Goal: Book appointment/travel/reservation

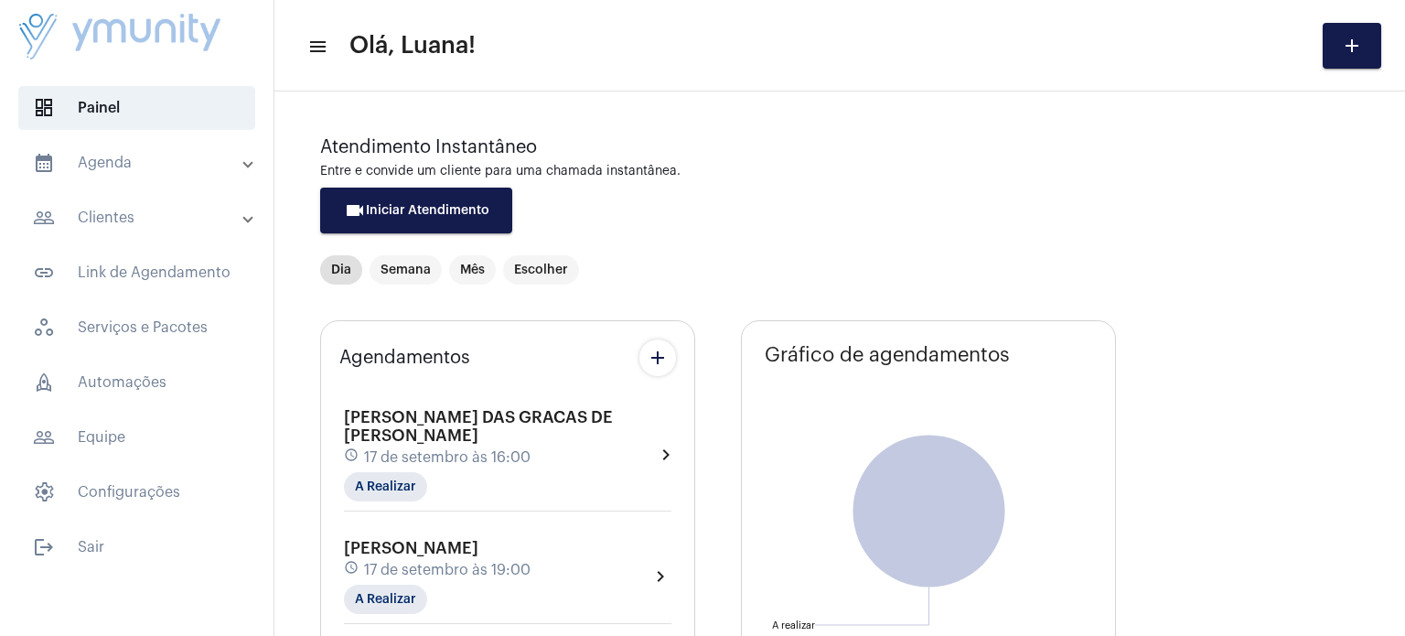
click at [104, 171] on mat-panel-title "calendar_month_outlined Agenda" at bounding box center [138, 163] width 211 height 22
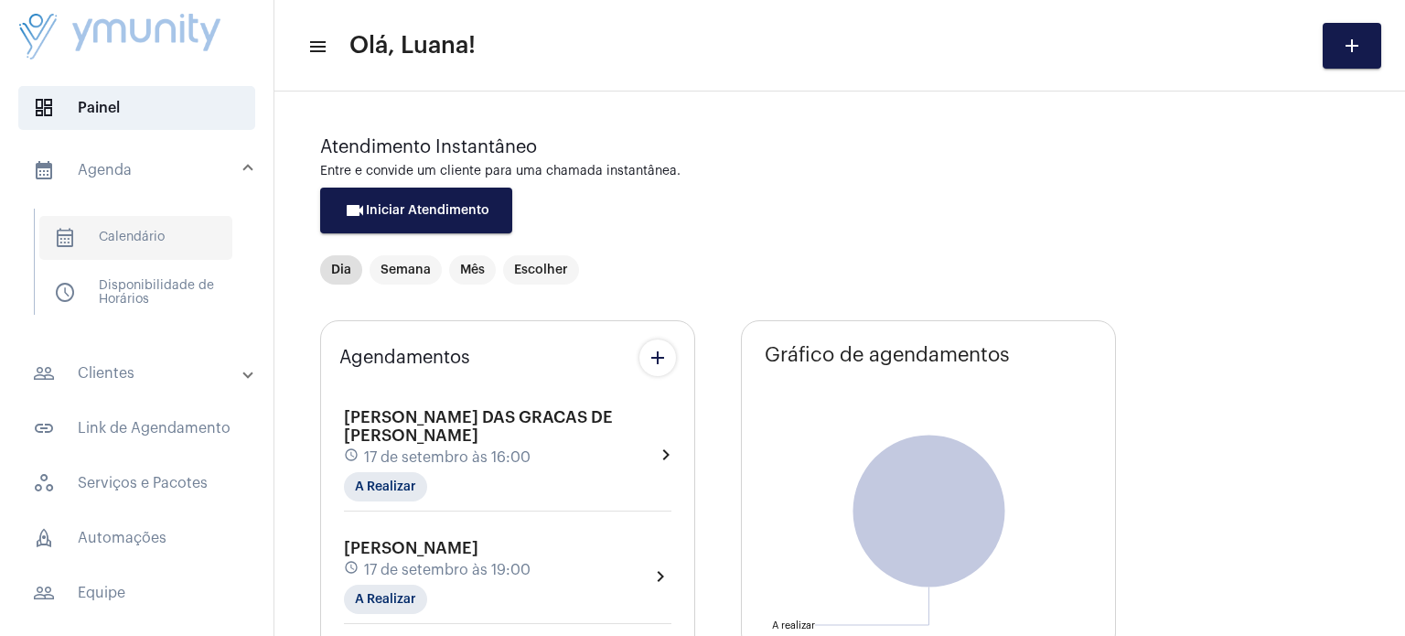
click at [134, 241] on span "calendar_month_outlined Calendário" at bounding box center [135, 238] width 193 height 44
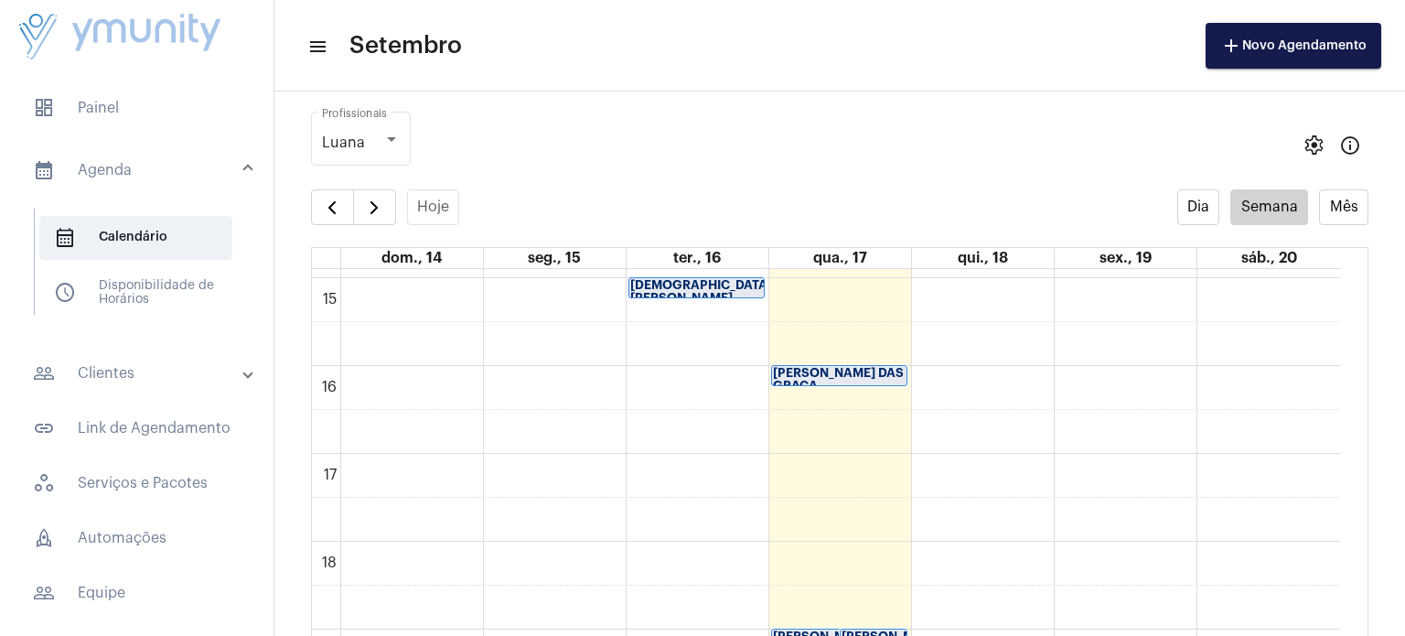
scroll to position [1320, 0]
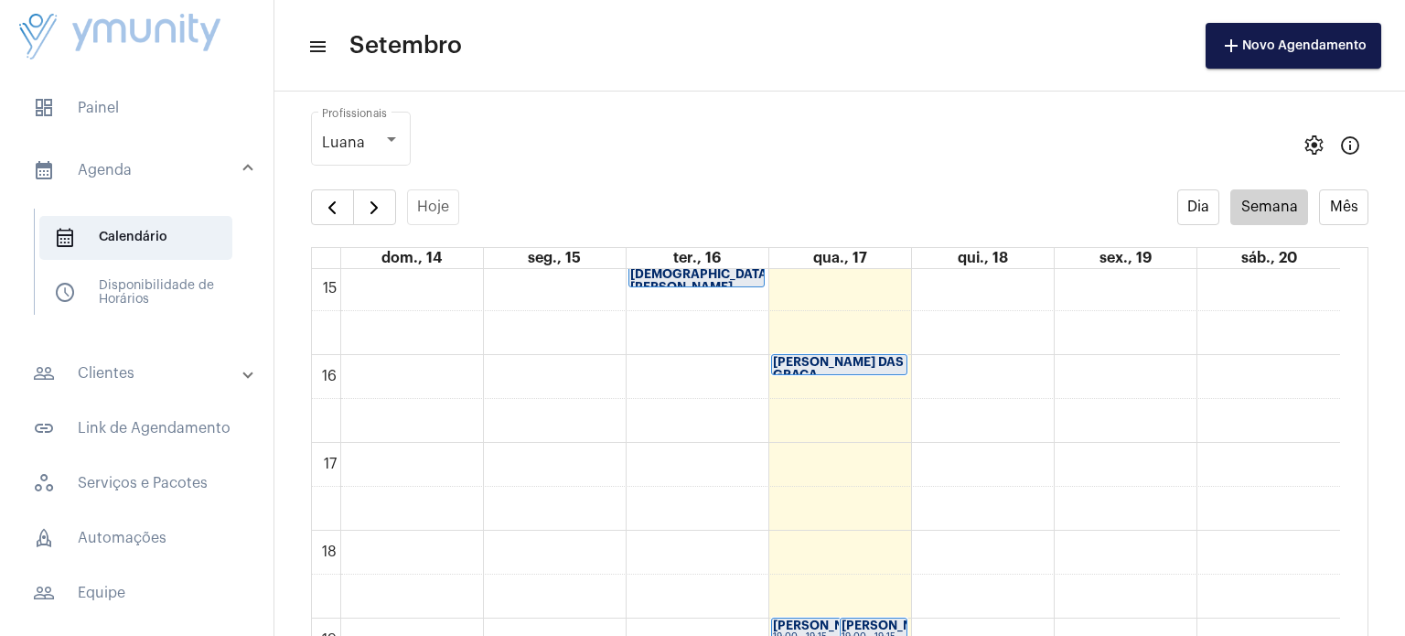
click at [821, 359] on strong "[PERSON_NAME] DAS GRACA..." at bounding box center [838, 368] width 131 height 25
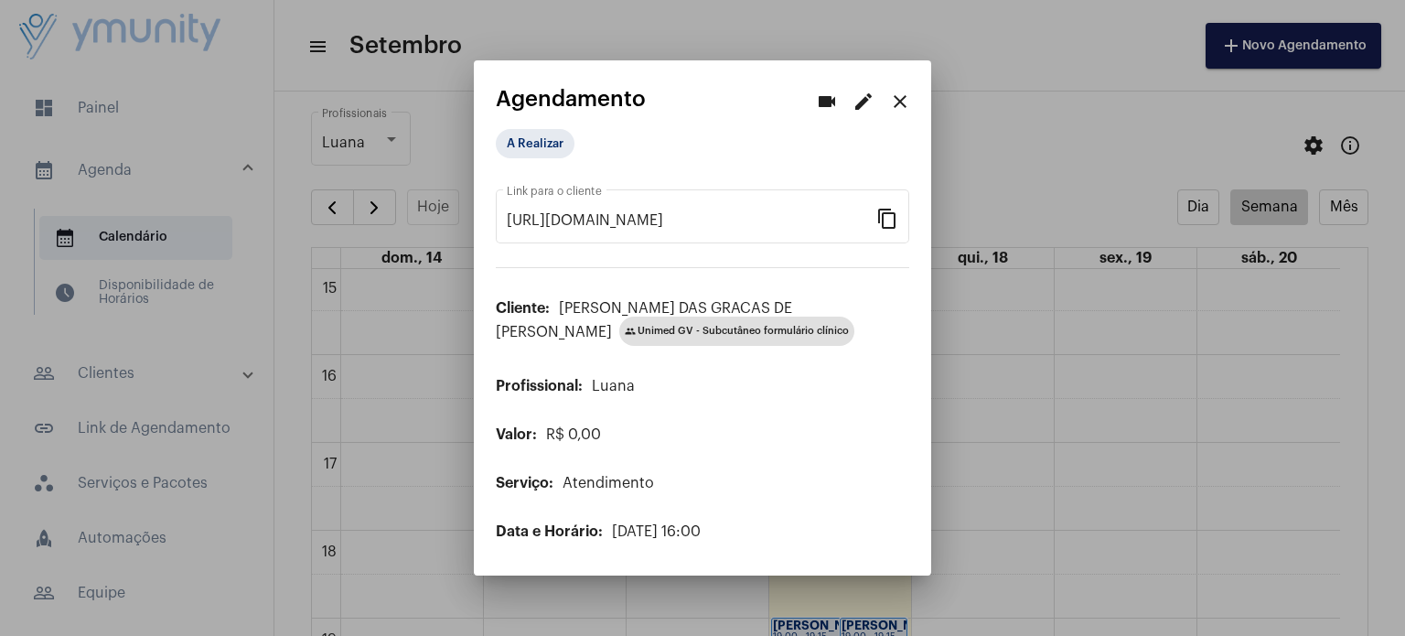
click at [895, 95] on mat-icon "close" at bounding box center [900, 102] width 22 height 22
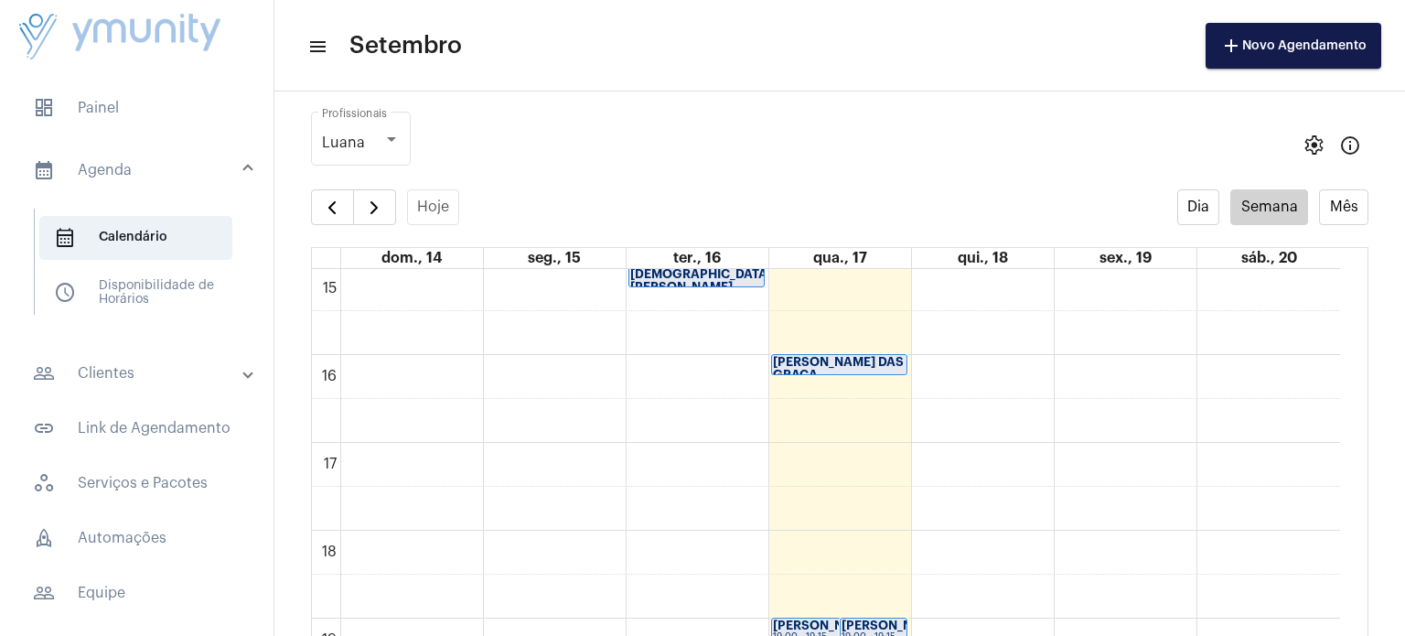
click at [470, 49] on mat-toolbar-row "menu Setembro add Novo Agendamento" at bounding box center [839, 45] width 1131 height 59
click at [384, 200] on button "button" at bounding box center [374, 207] width 43 height 37
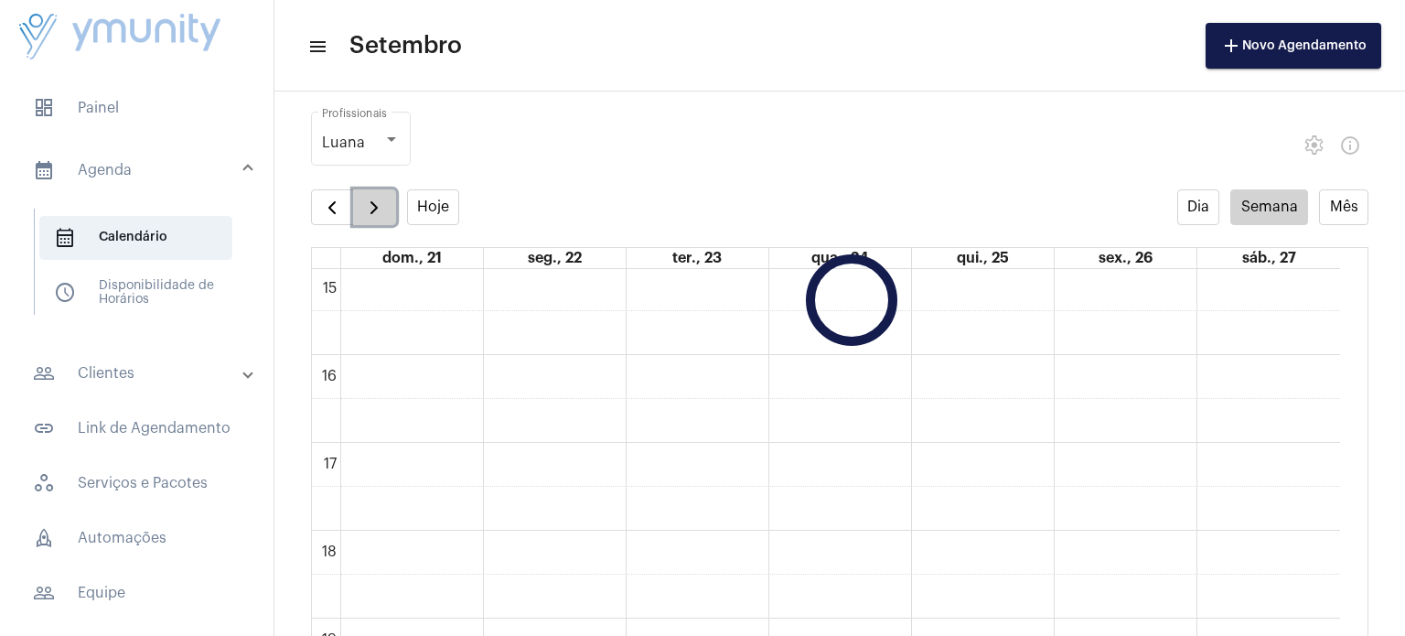
scroll to position [527, 0]
click at [384, 200] on button "button" at bounding box center [374, 207] width 43 height 37
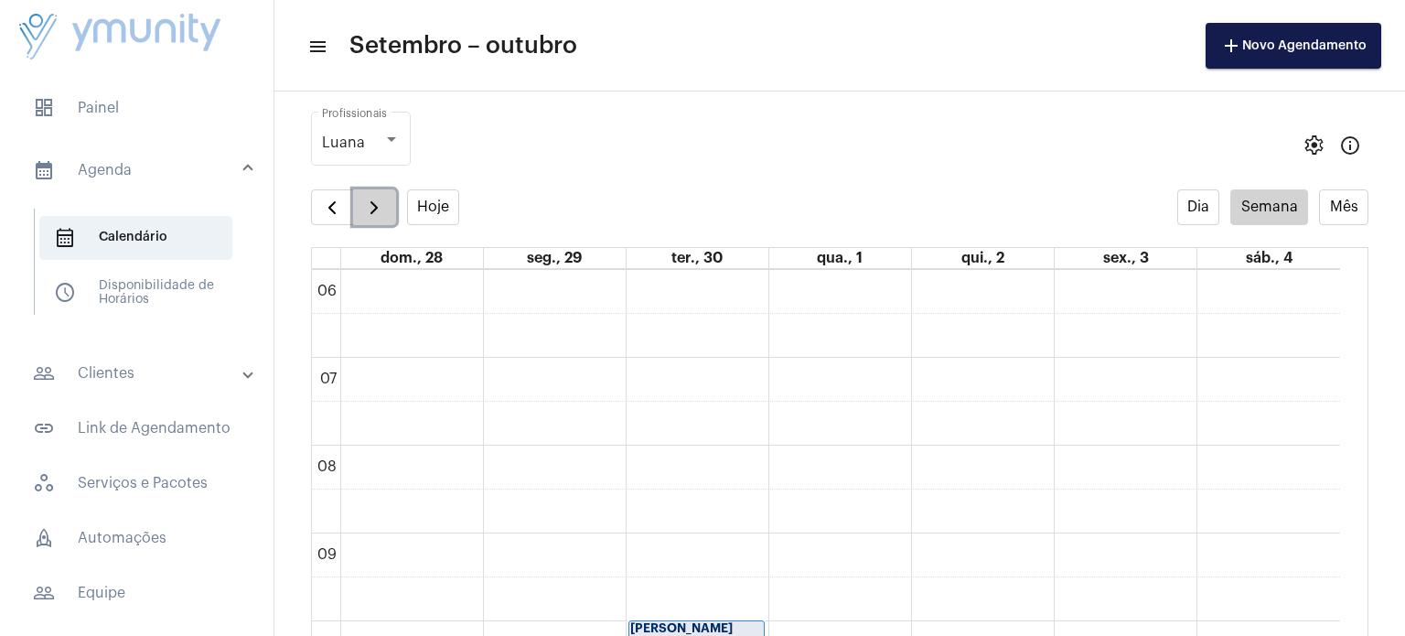
click at [384, 200] on button "button" at bounding box center [374, 207] width 43 height 37
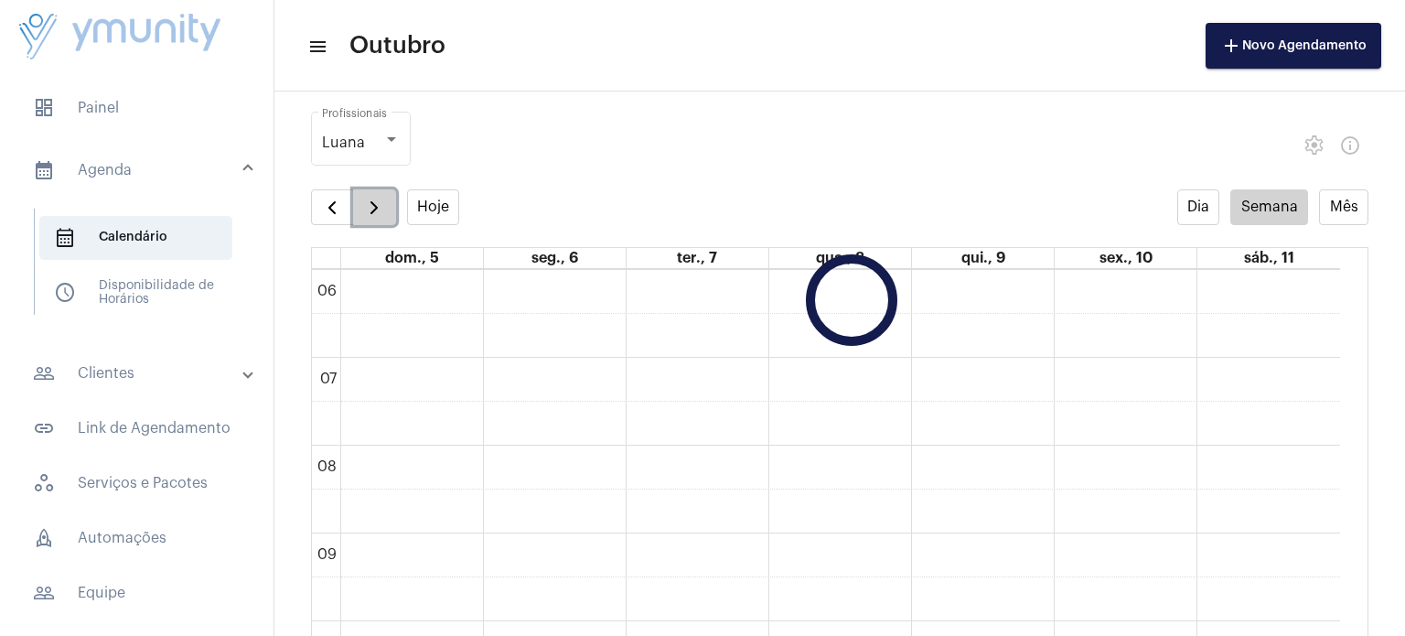
click at [384, 200] on button "button" at bounding box center [374, 207] width 43 height 37
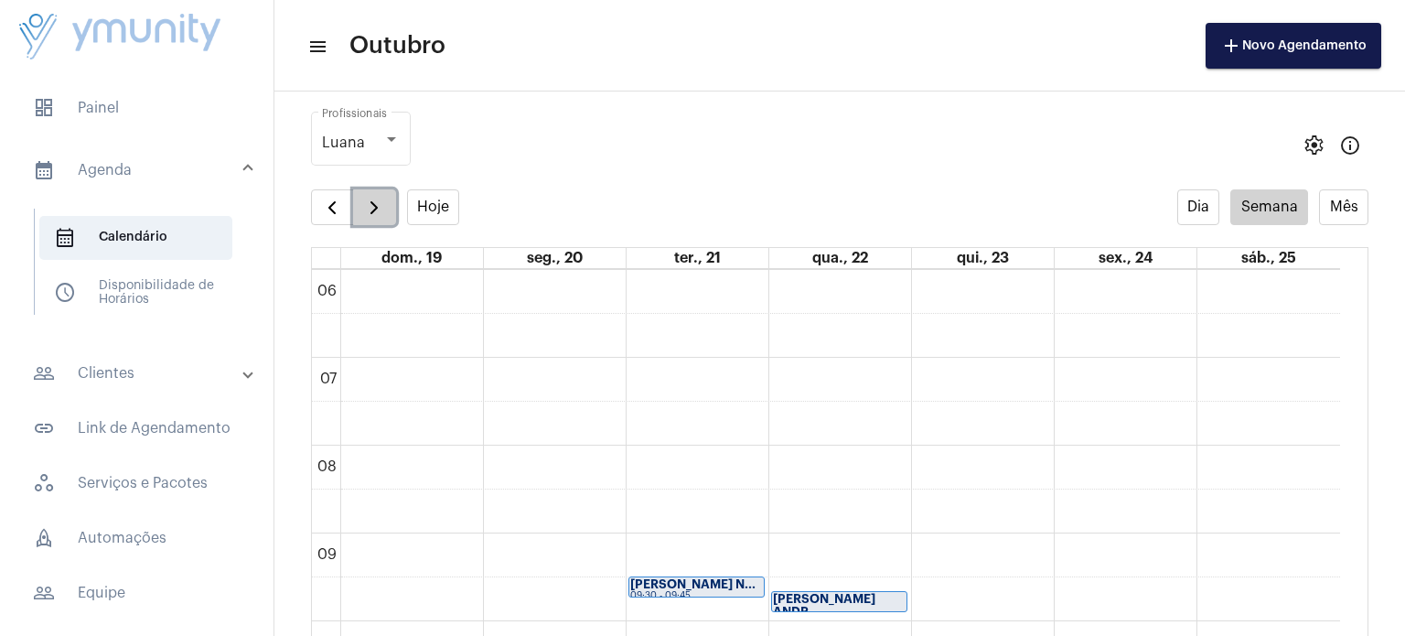
click at [384, 200] on button "button" at bounding box center [374, 207] width 43 height 37
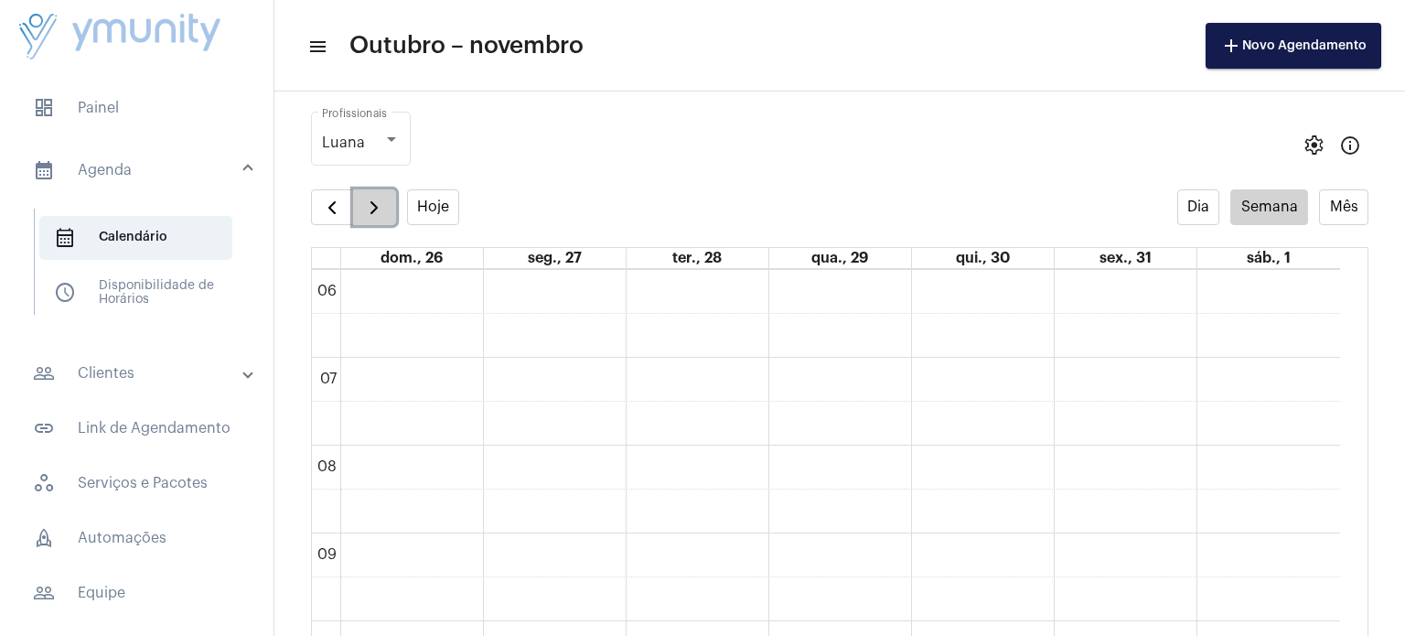
click at [384, 200] on button "button" at bounding box center [374, 207] width 43 height 37
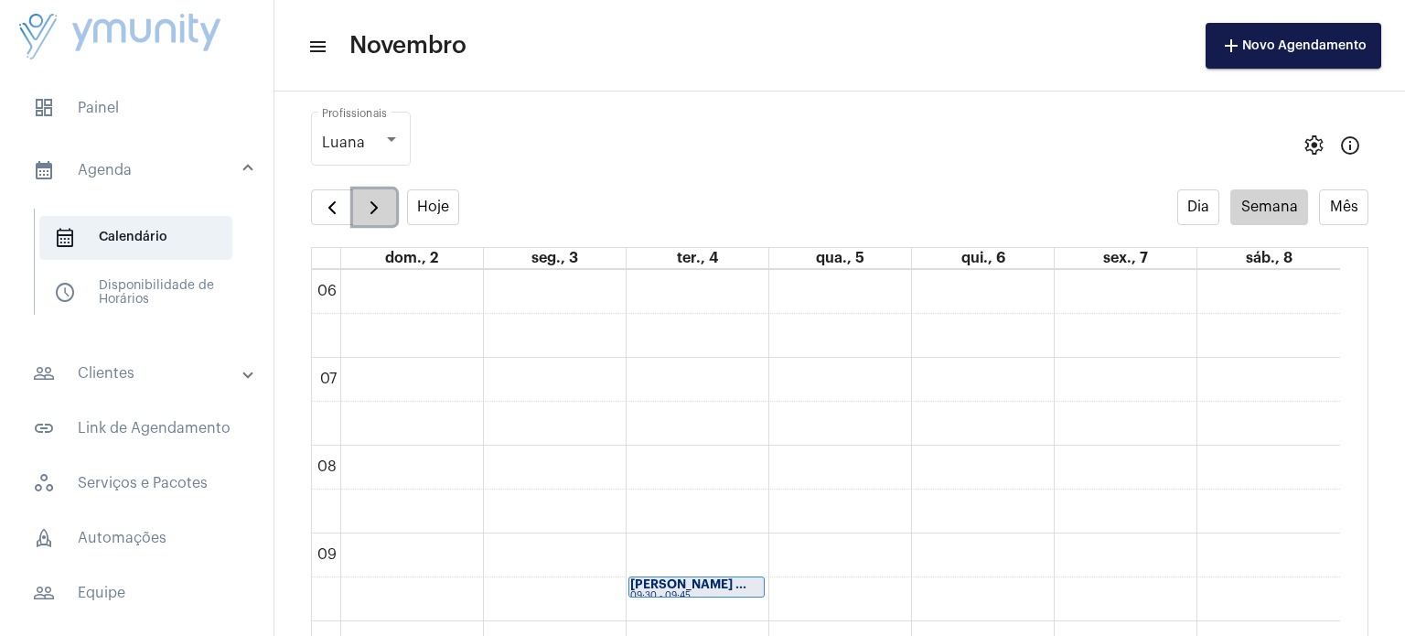
click at [384, 200] on button "button" at bounding box center [374, 207] width 43 height 37
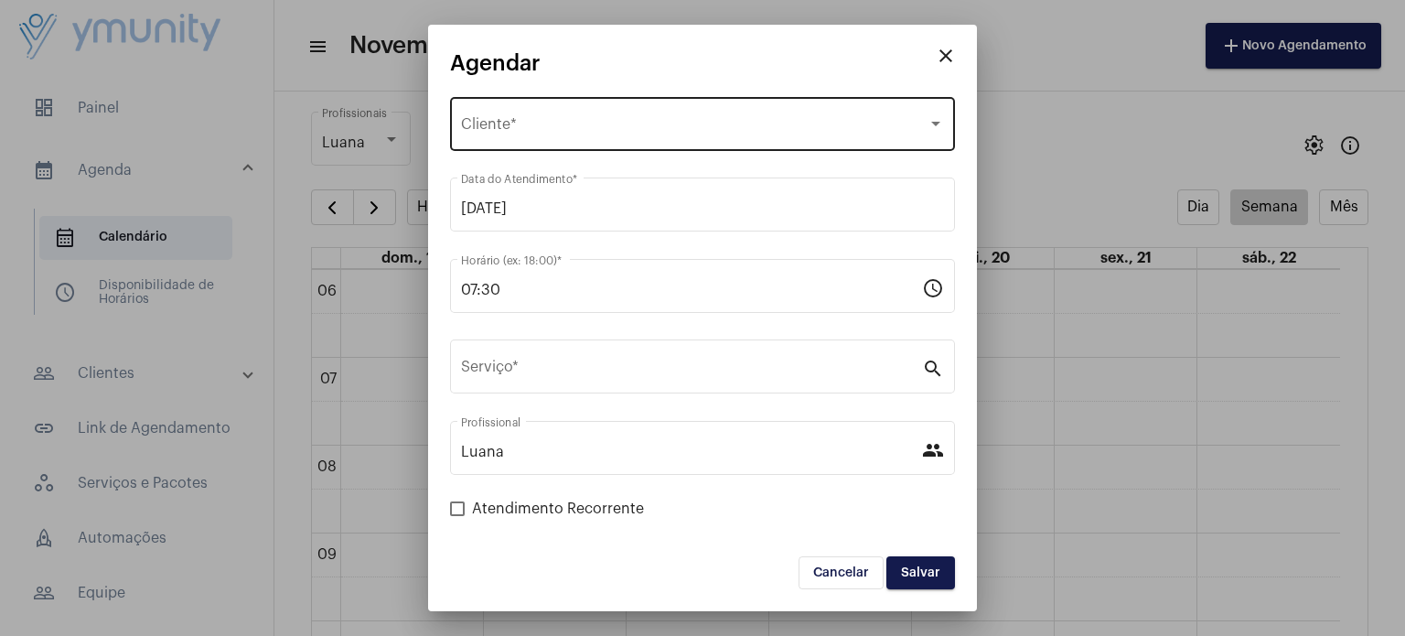
click at [566, 131] on span "Selecione o Cliente" at bounding box center [694, 128] width 466 height 16
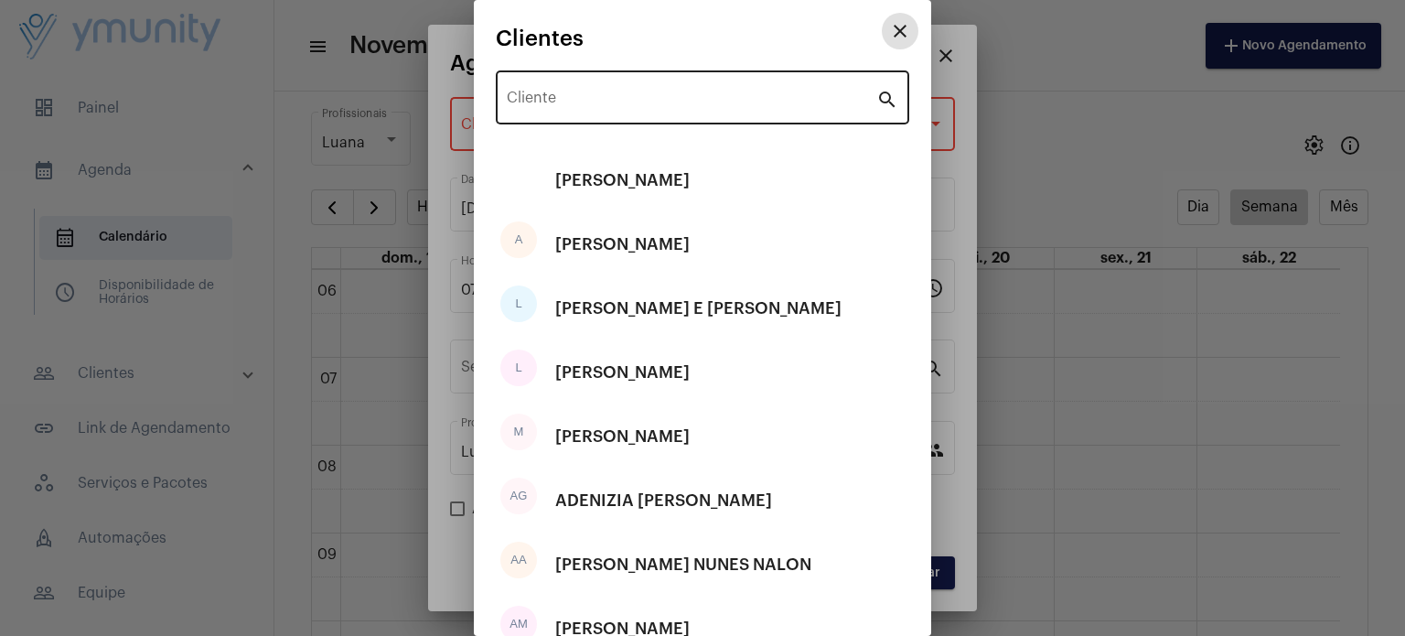
click at [743, 110] on div "Cliente" at bounding box center [692, 96] width 370 height 58
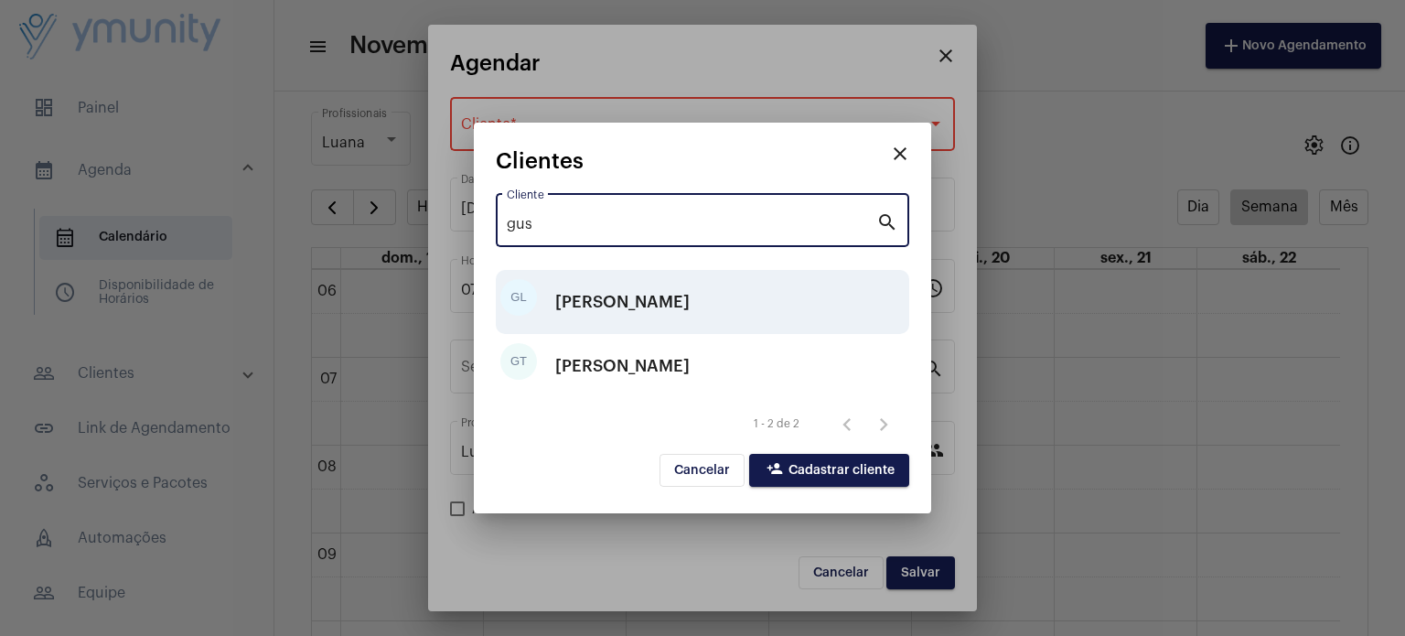
type input "gus"
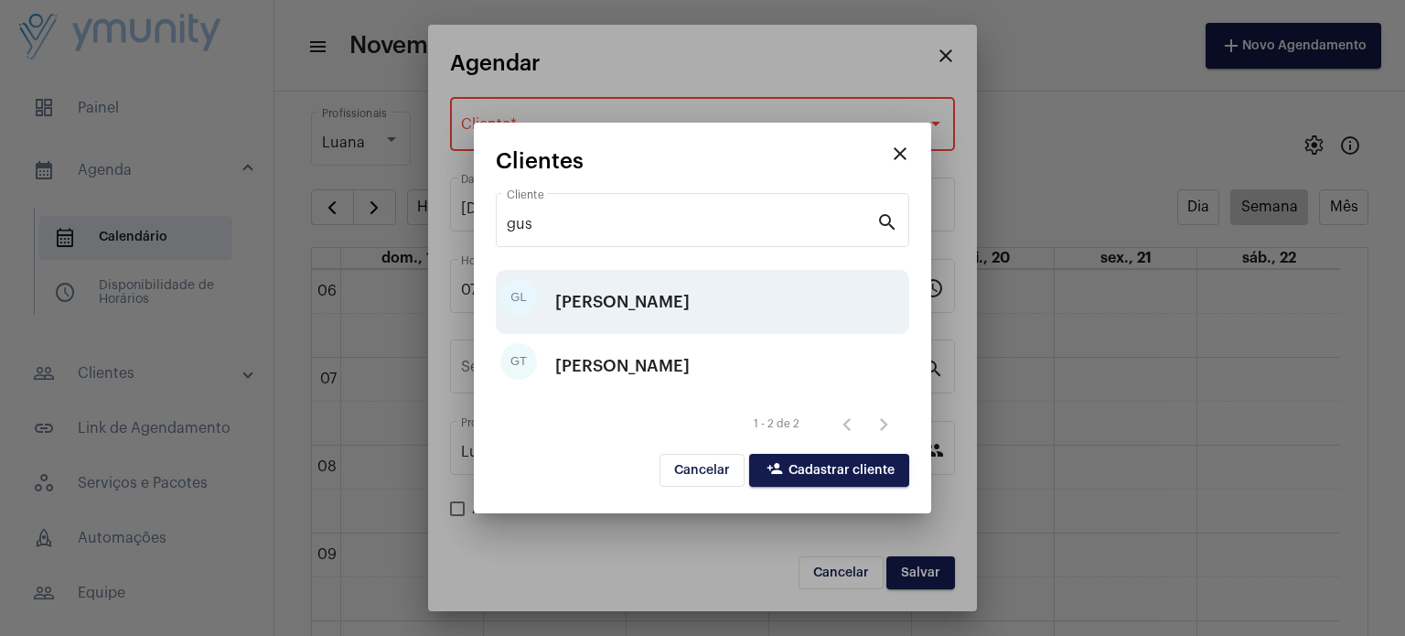
click at [690, 288] on div "[PERSON_NAME]" at bounding box center [622, 301] width 134 height 55
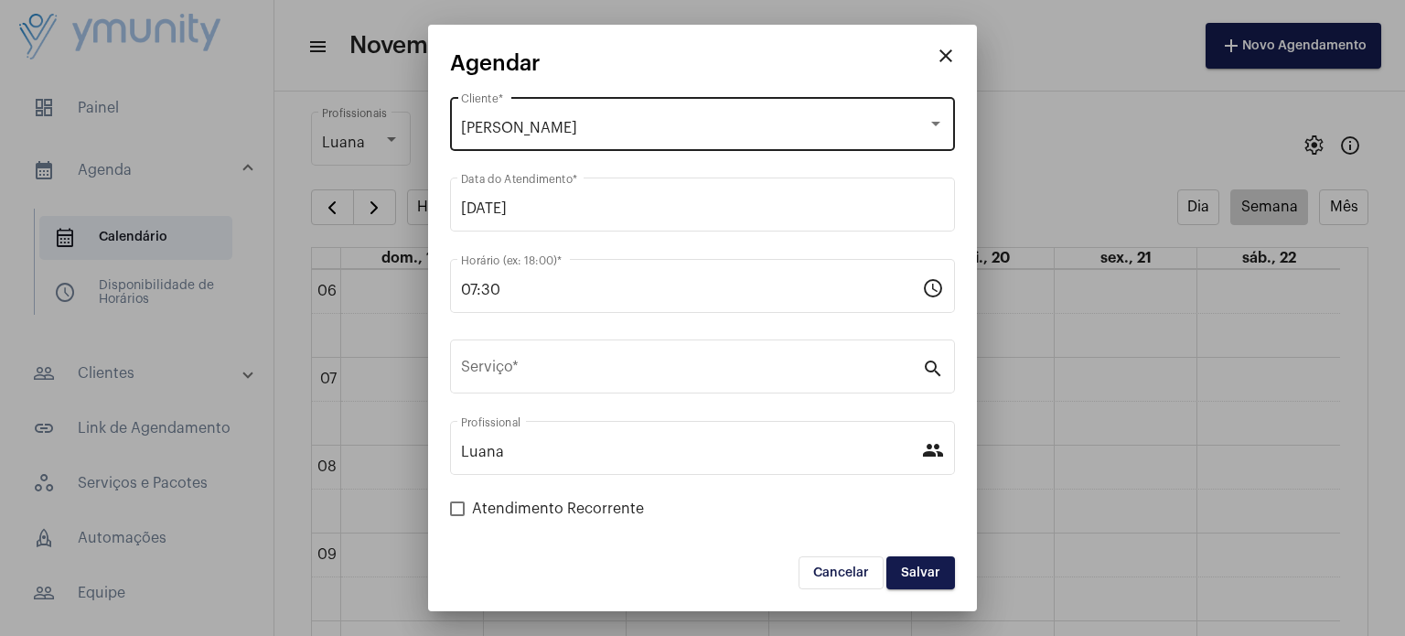
drag, startPoint x: 654, startPoint y: 117, endPoint x: 497, endPoint y: 137, distance: 158.6
click at [497, 137] on div "[PERSON_NAME] Cliente *" at bounding box center [702, 122] width 483 height 58
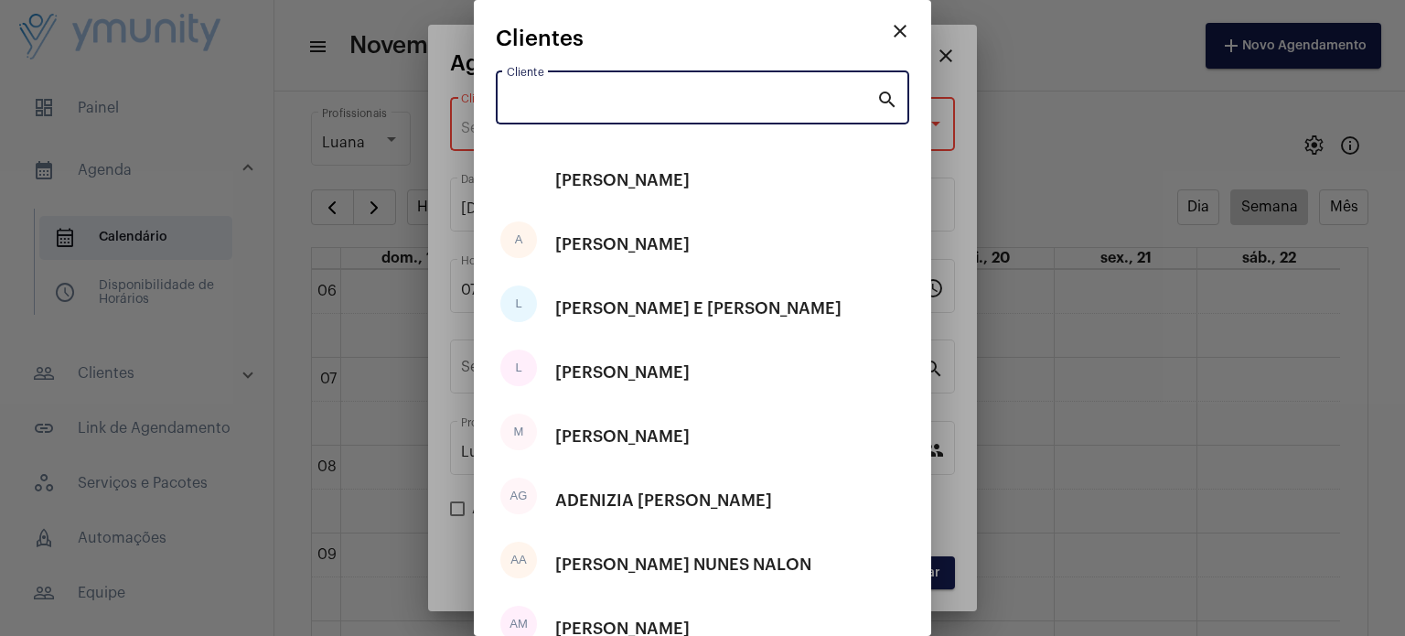
click at [545, 109] on input "Cliente" at bounding box center [692, 101] width 370 height 16
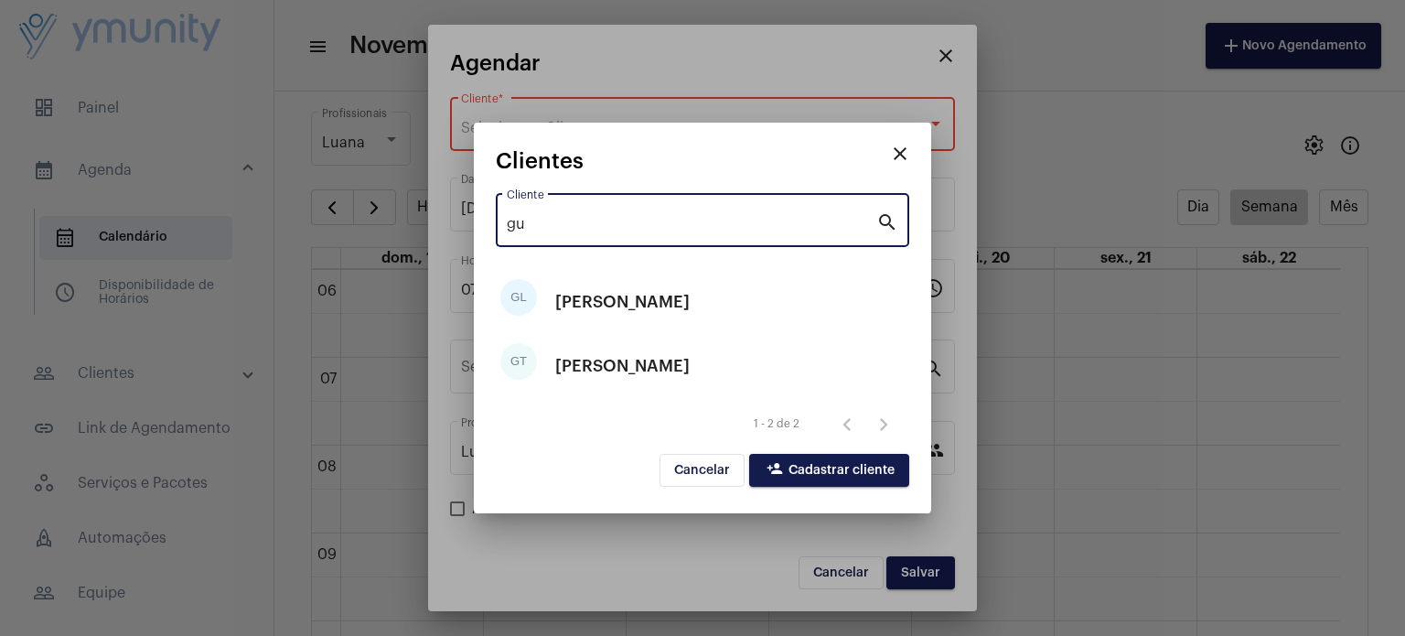
type input "gu"
click at [881, 470] on span "person_add Cadastrar cliente" at bounding box center [829, 470] width 131 height 13
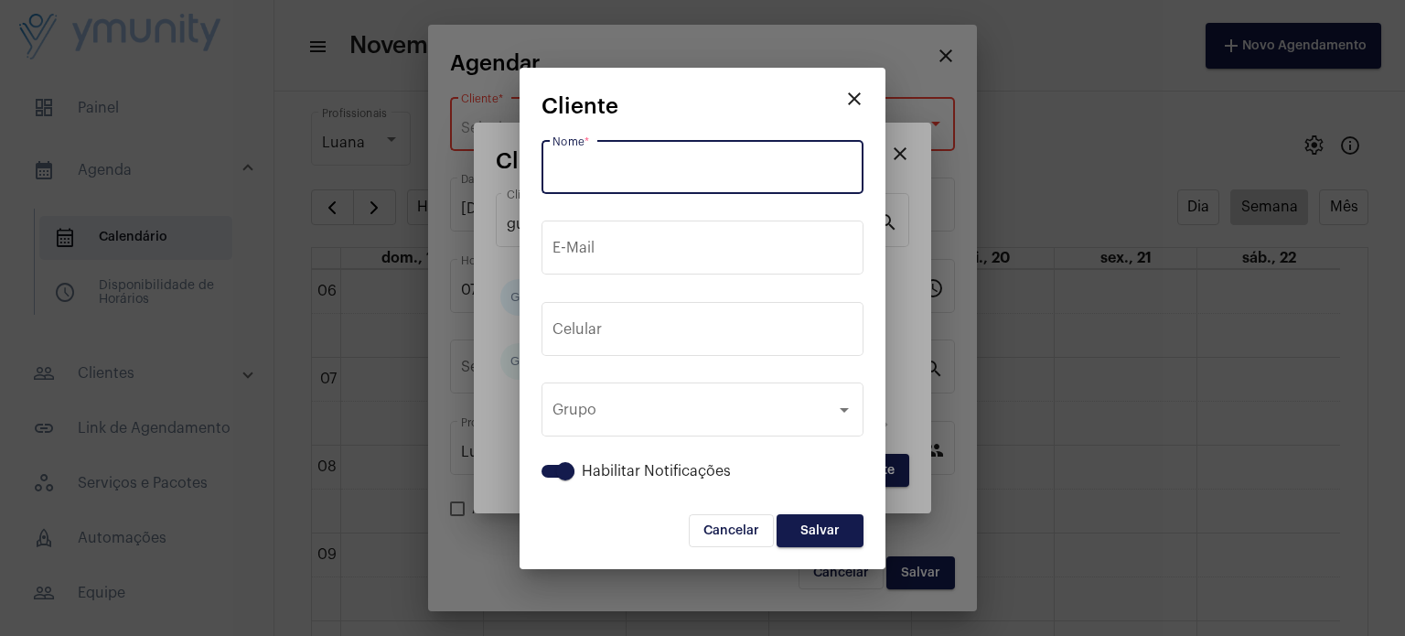
click at [710, 177] on input "Nome *" at bounding box center [702, 171] width 300 height 16
paste input "Paciente relata que houver retorno de placas no couro cabeludo e região da nuca…"
type input "P"
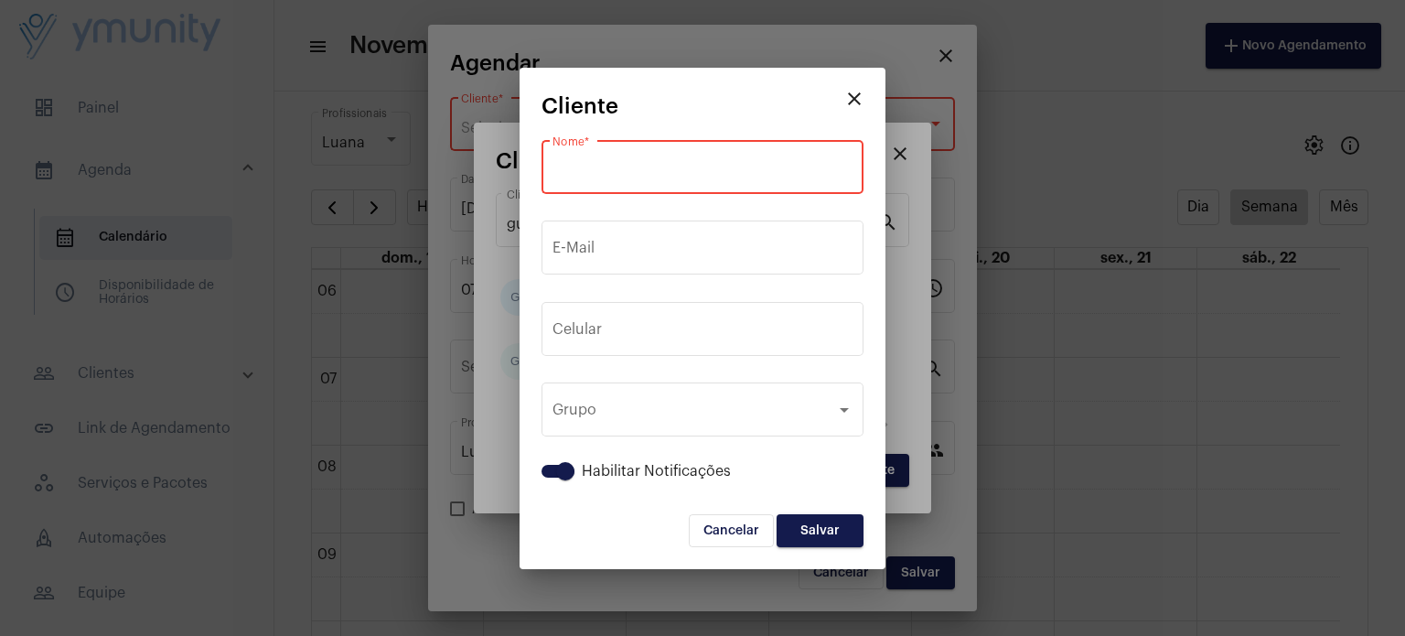
paste input "[PERSON_NAME]"
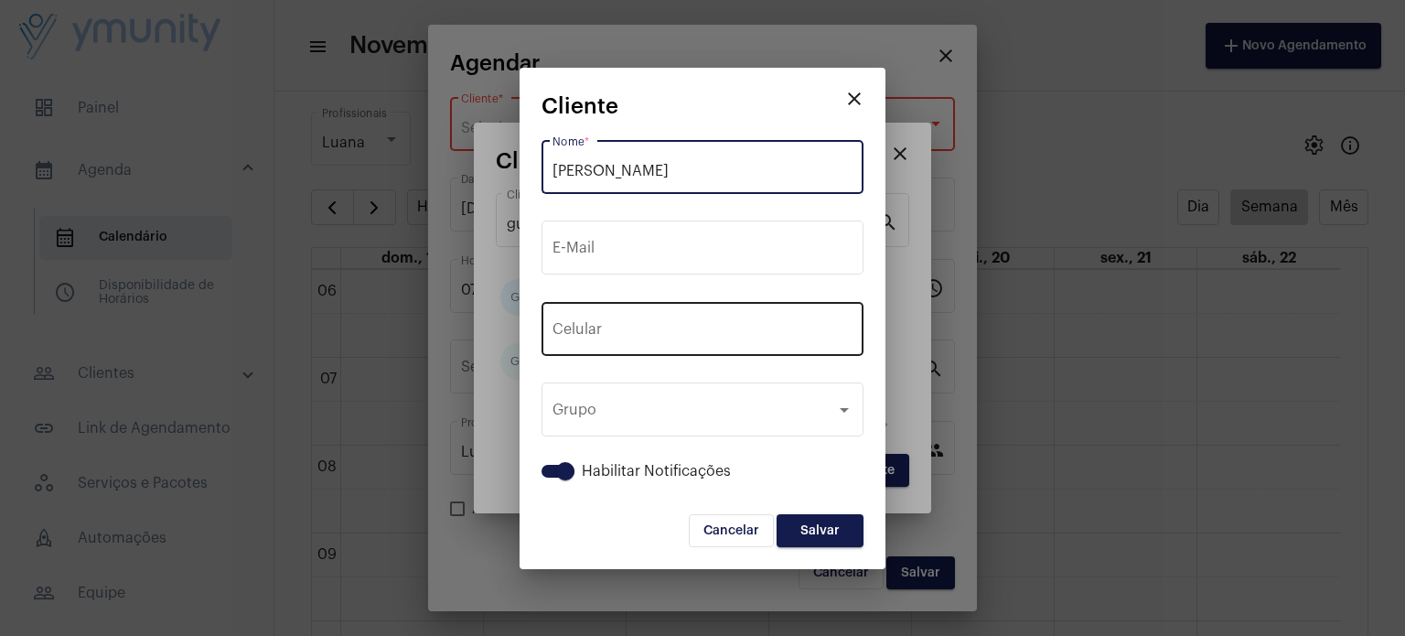
type input "[PERSON_NAME]"
click at [752, 343] on div "+55 Celular" at bounding box center [702, 327] width 300 height 58
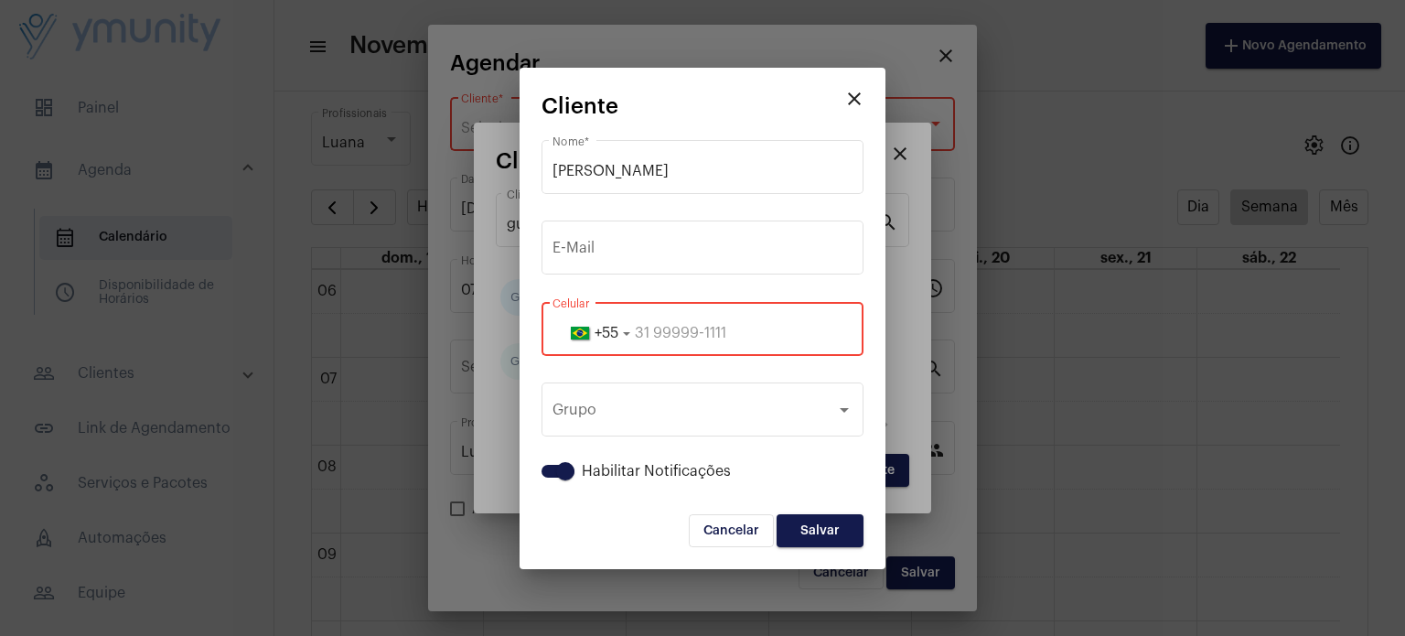
click at [702, 329] on input "tel" at bounding box center [702, 333] width 300 height 16
paste input "3391419995"
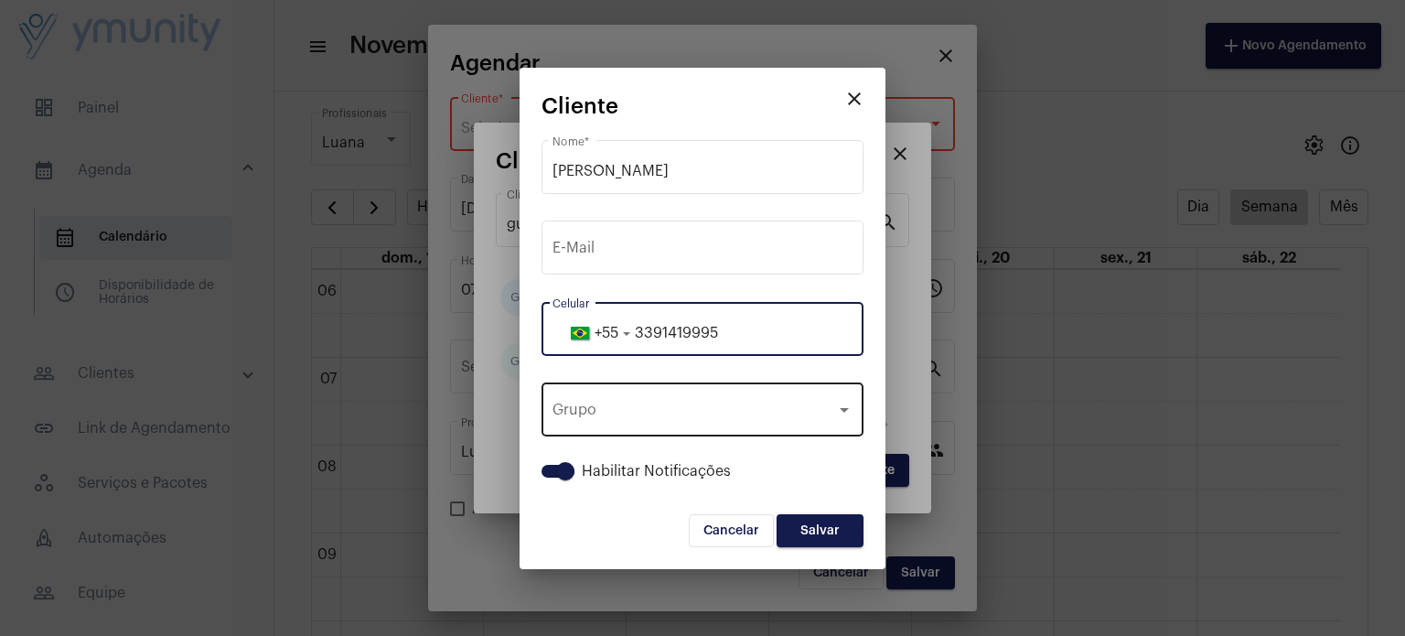
type input "3391419995"
click at [779, 413] on div "Grupo" at bounding box center [694, 413] width 284 height 16
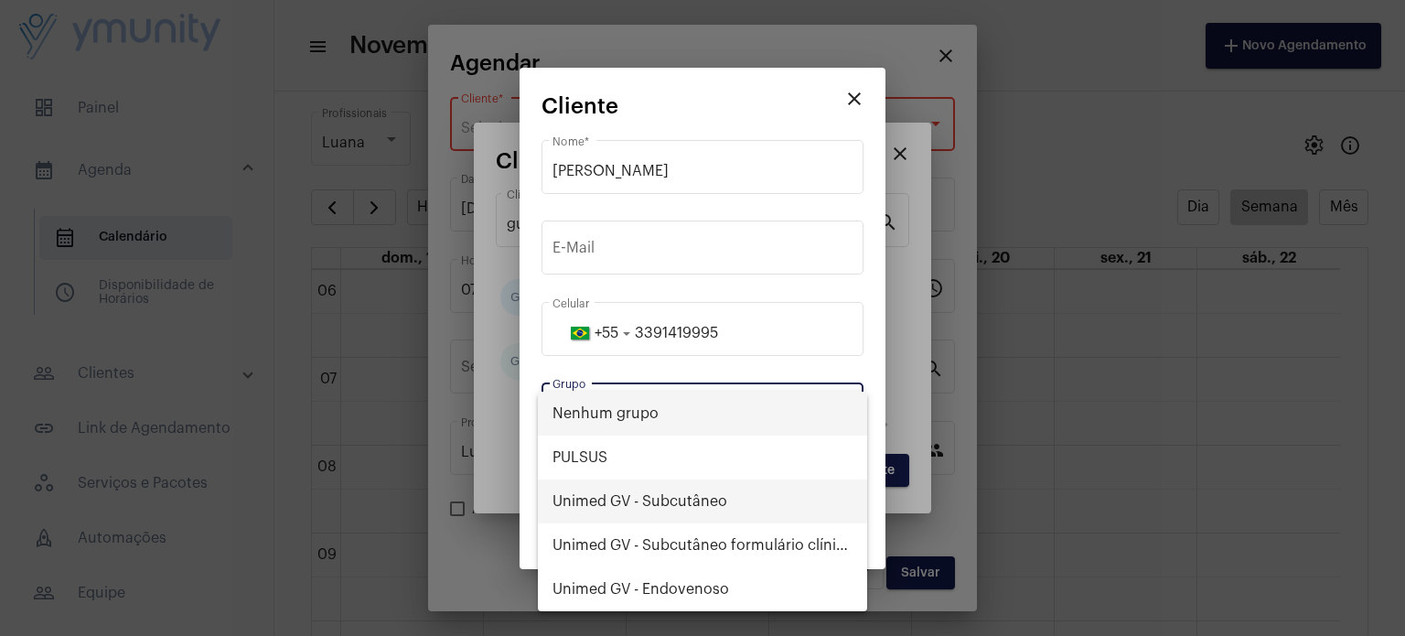
click at [759, 516] on span "Unimed GV - Subcutâneo" at bounding box center [702, 501] width 300 height 44
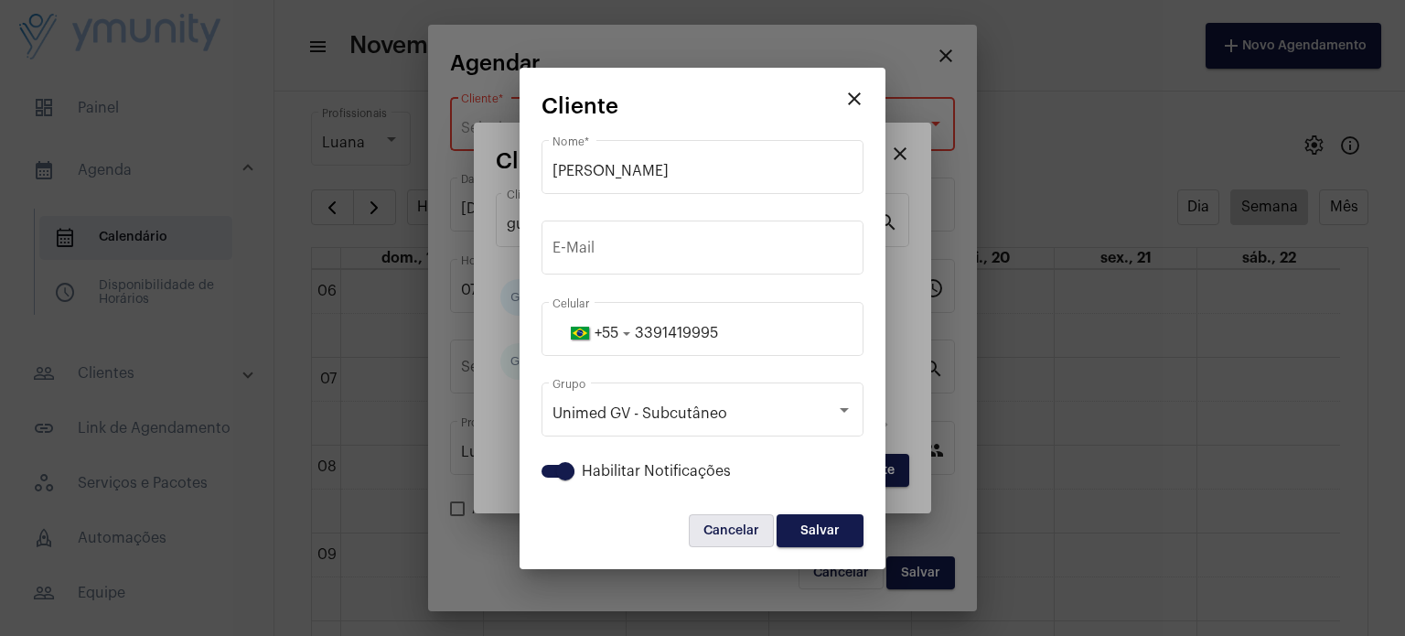
click at [759, 516] on button "Cancelar" at bounding box center [731, 530] width 85 height 33
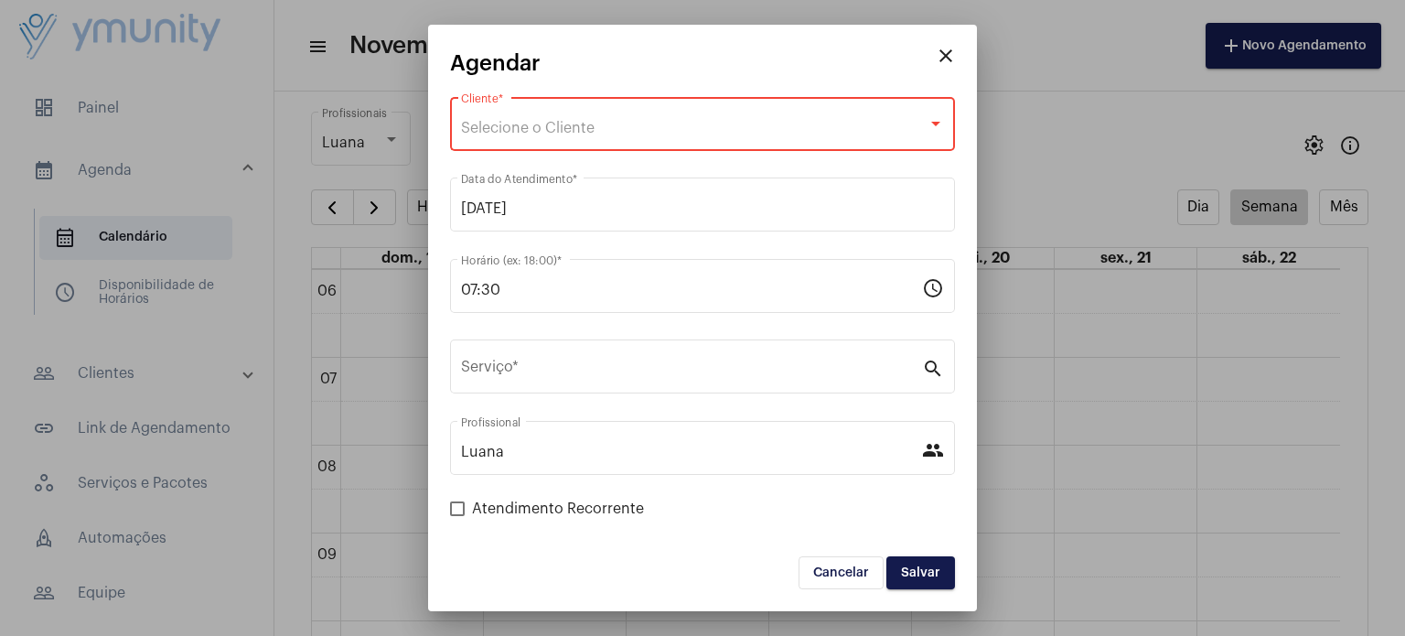
click at [662, 123] on div at bounding box center [702, 318] width 1405 height 636
click at [662, 123] on div "Selecione o Cliente" at bounding box center [694, 128] width 466 height 16
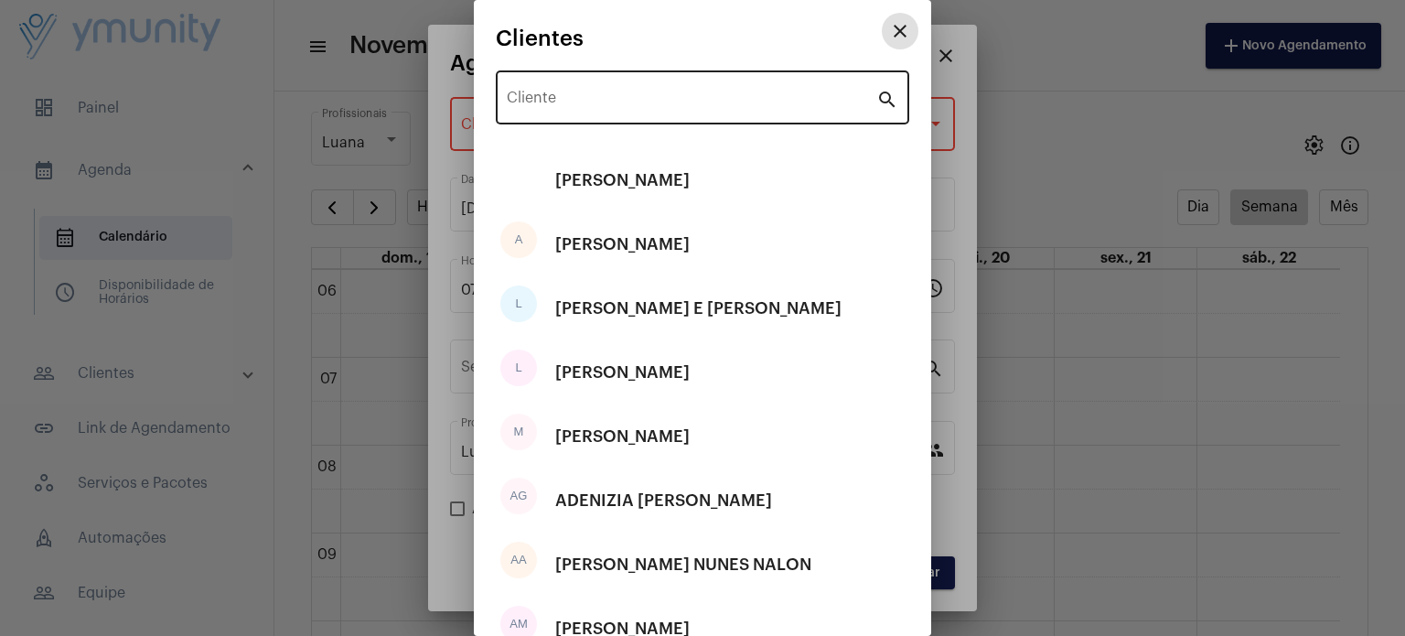
click at [622, 100] on input "Cliente" at bounding box center [692, 101] width 370 height 16
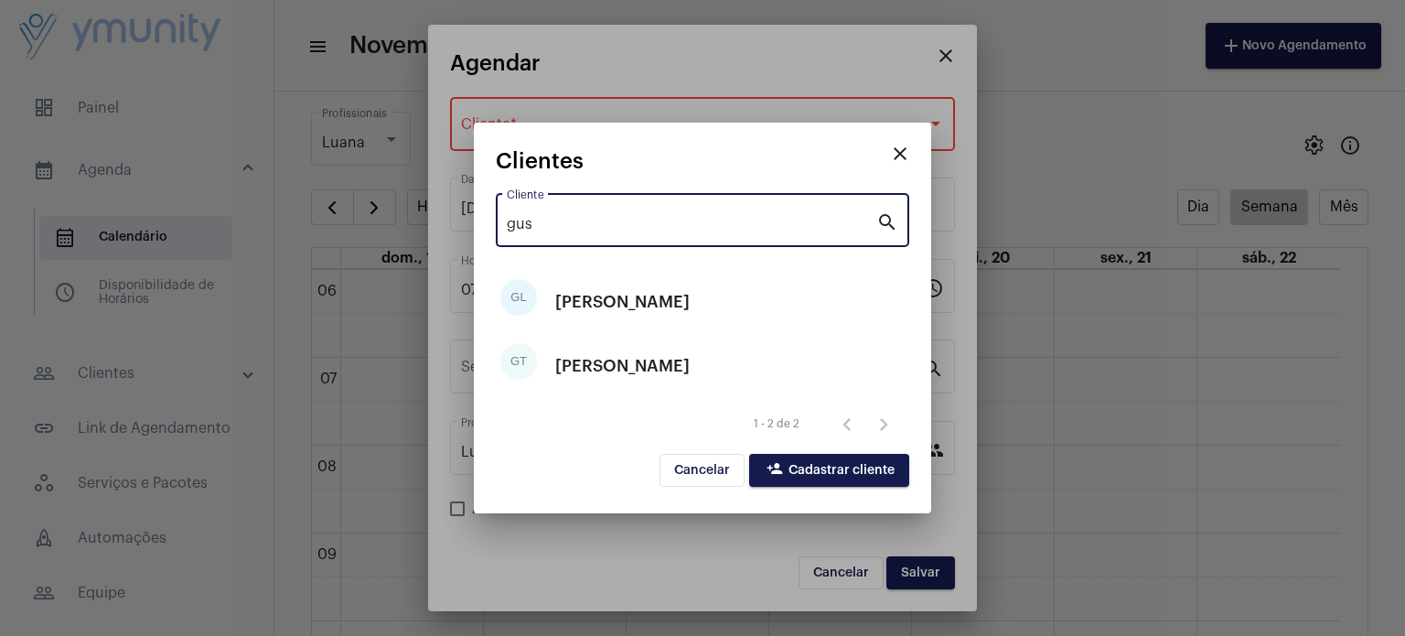
type input "gus"
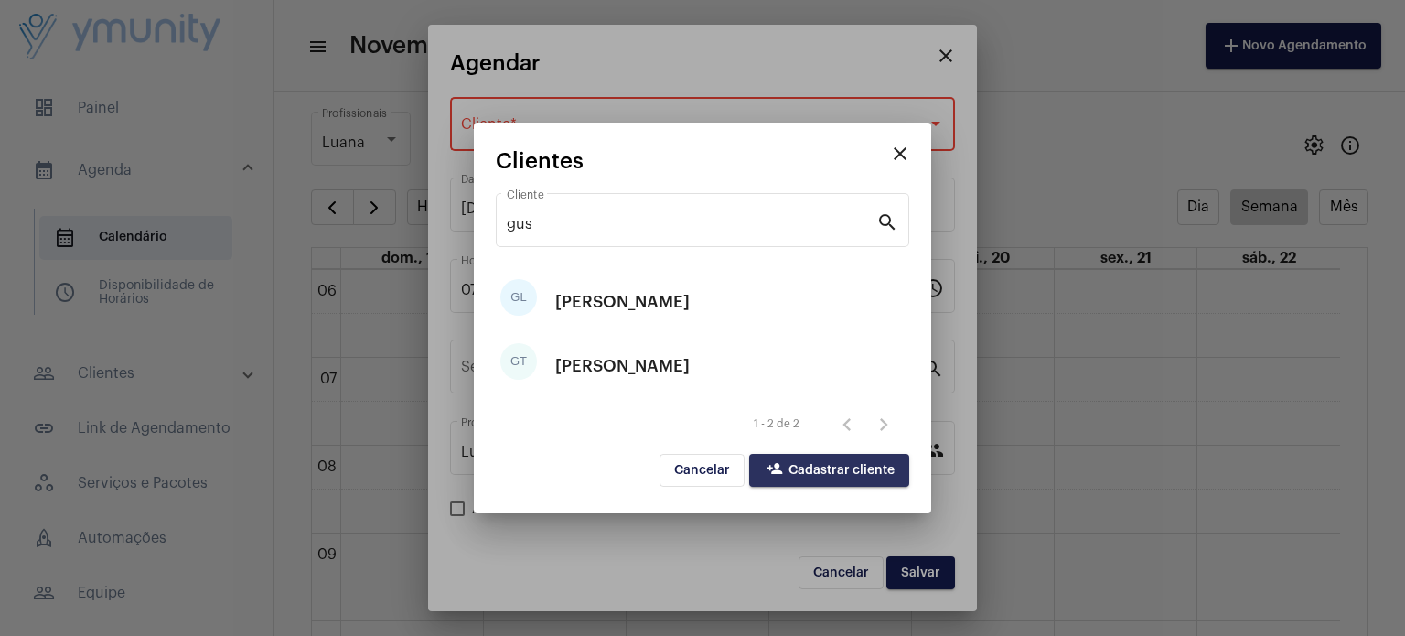
click at [853, 473] on span "person_add Cadastrar cliente" at bounding box center [829, 470] width 131 height 13
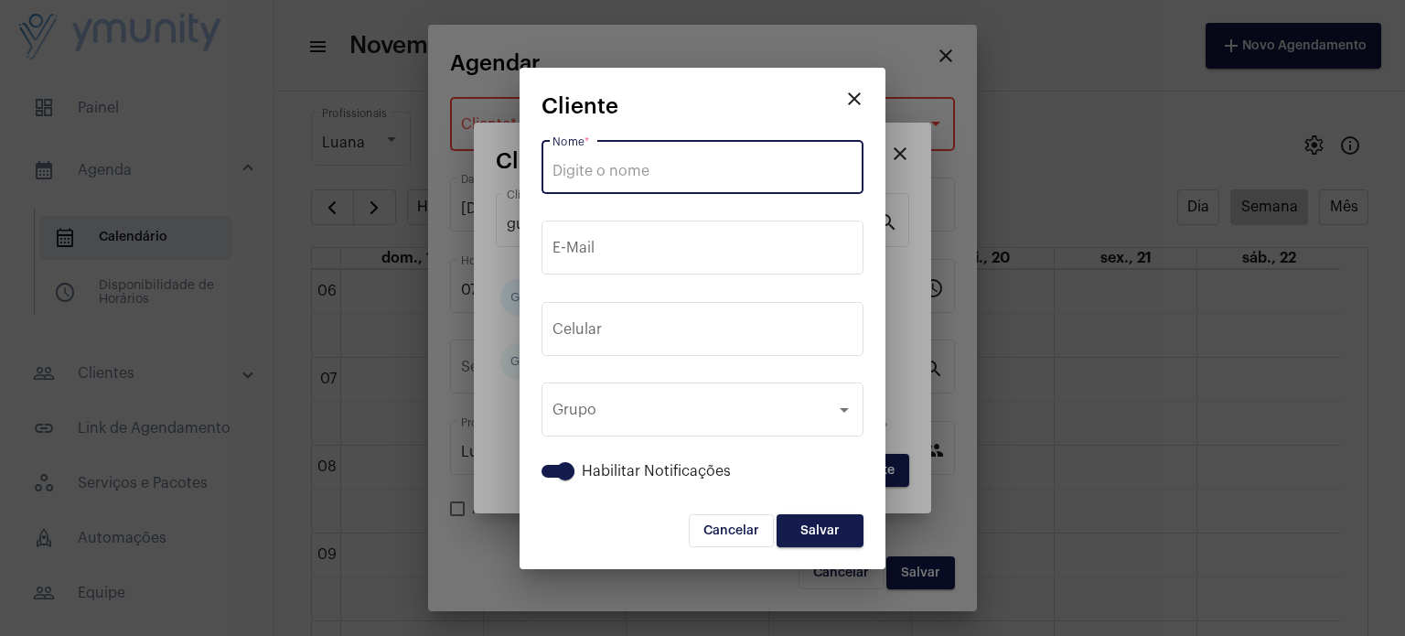
click at [675, 176] on input "Nome *" at bounding box center [702, 171] width 300 height 16
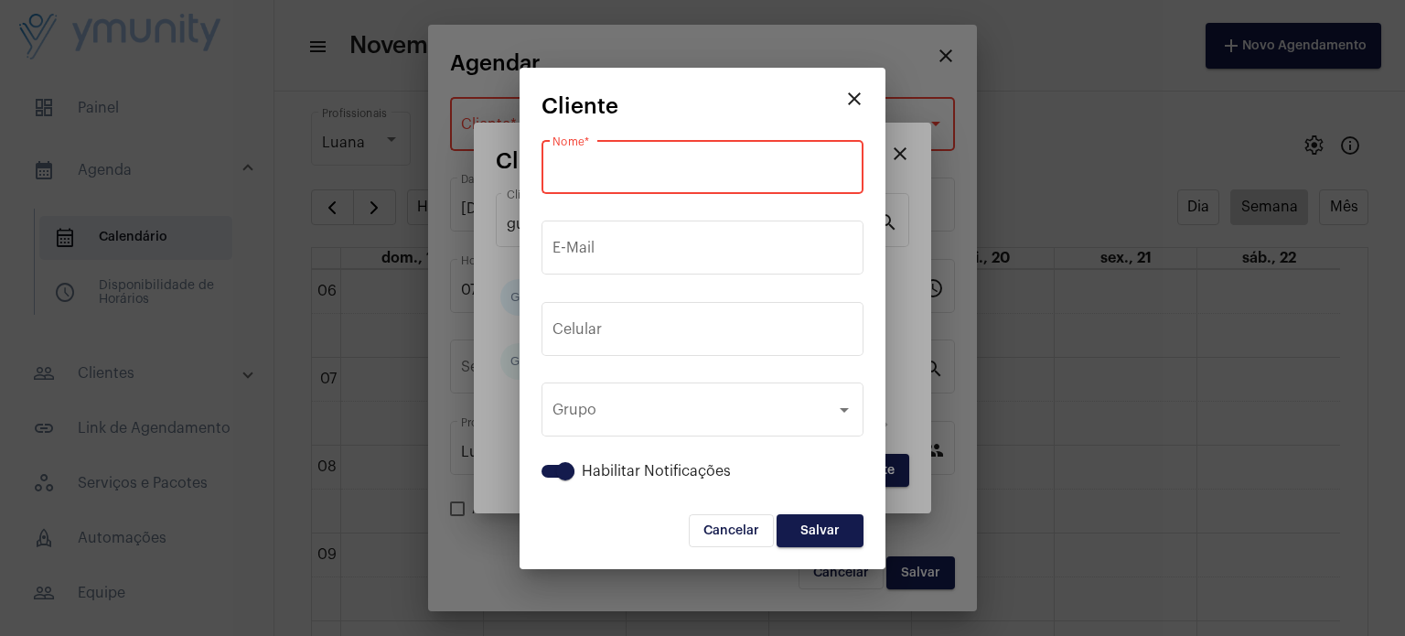
paste input "[PERSON_NAME]"
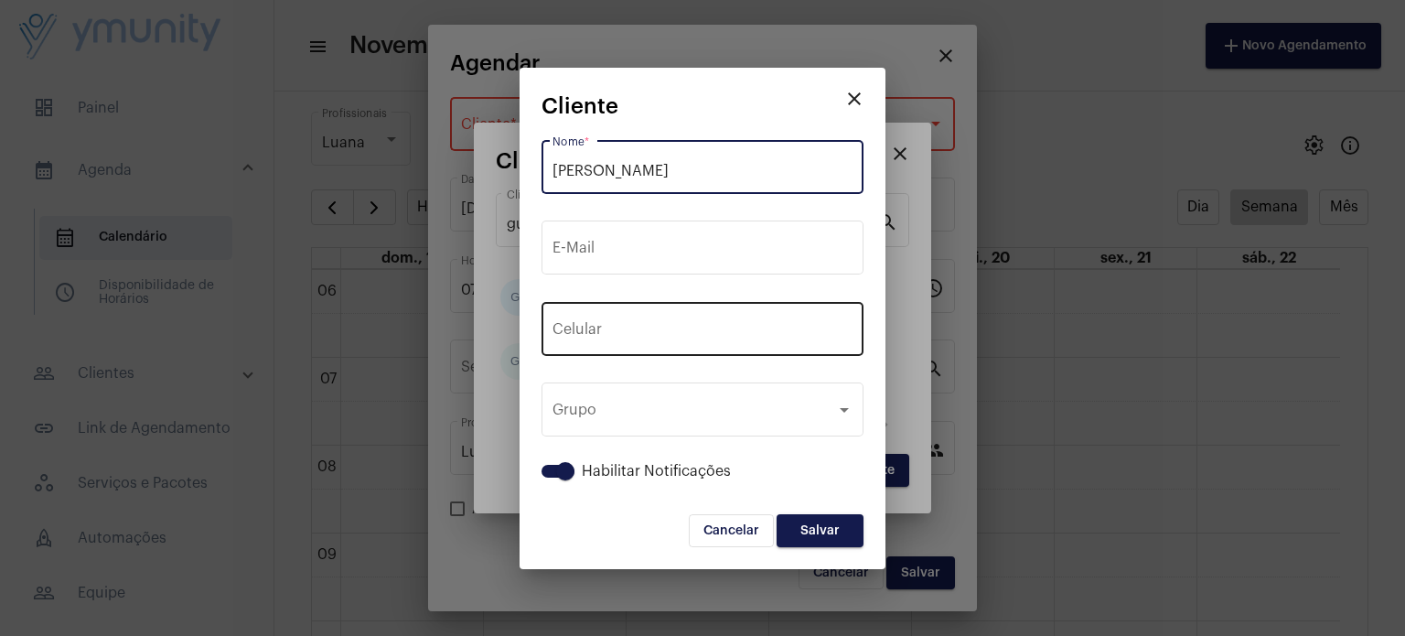
type input "[PERSON_NAME]"
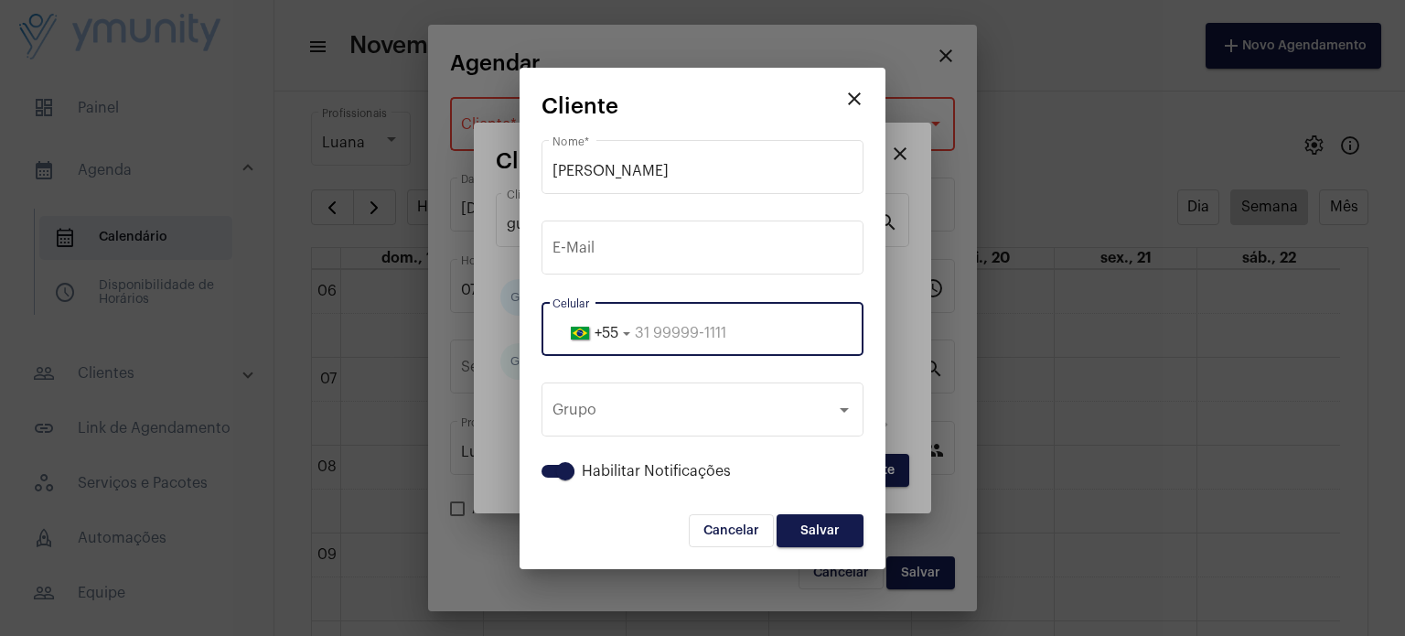
click at [756, 332] on input "tel" at bounding box center [702, 333] width 300 height 16
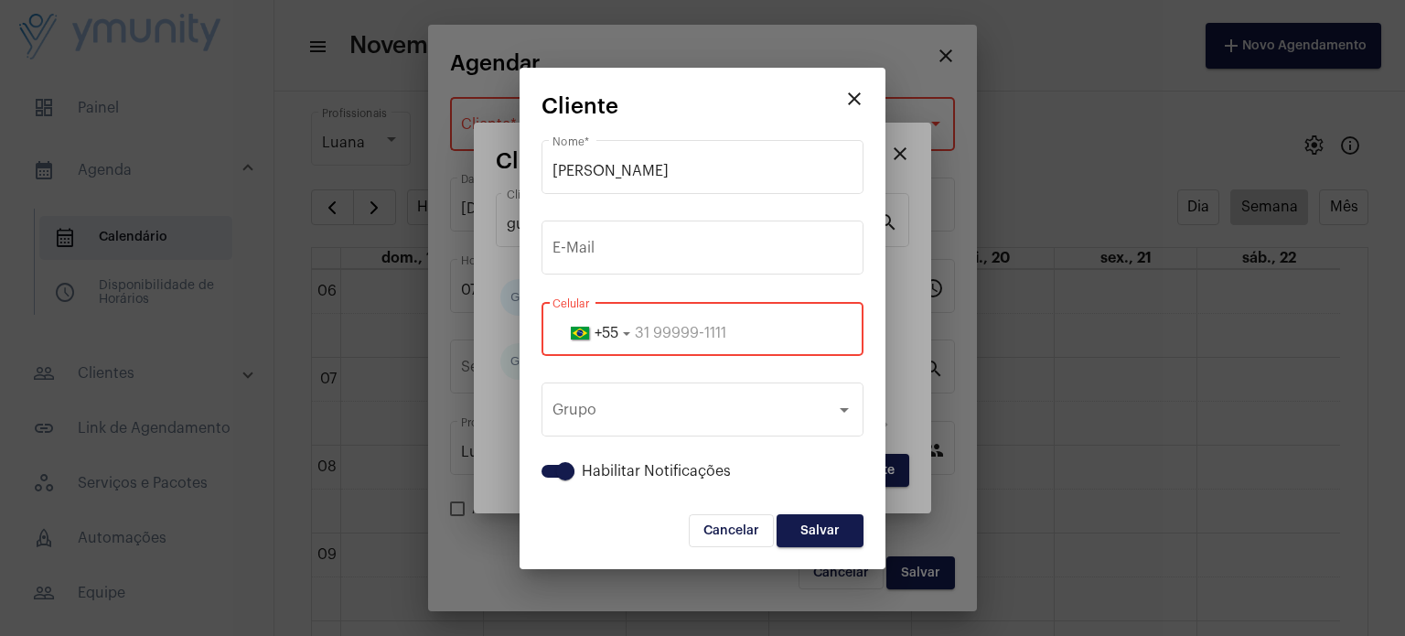
paste input "3391419995"
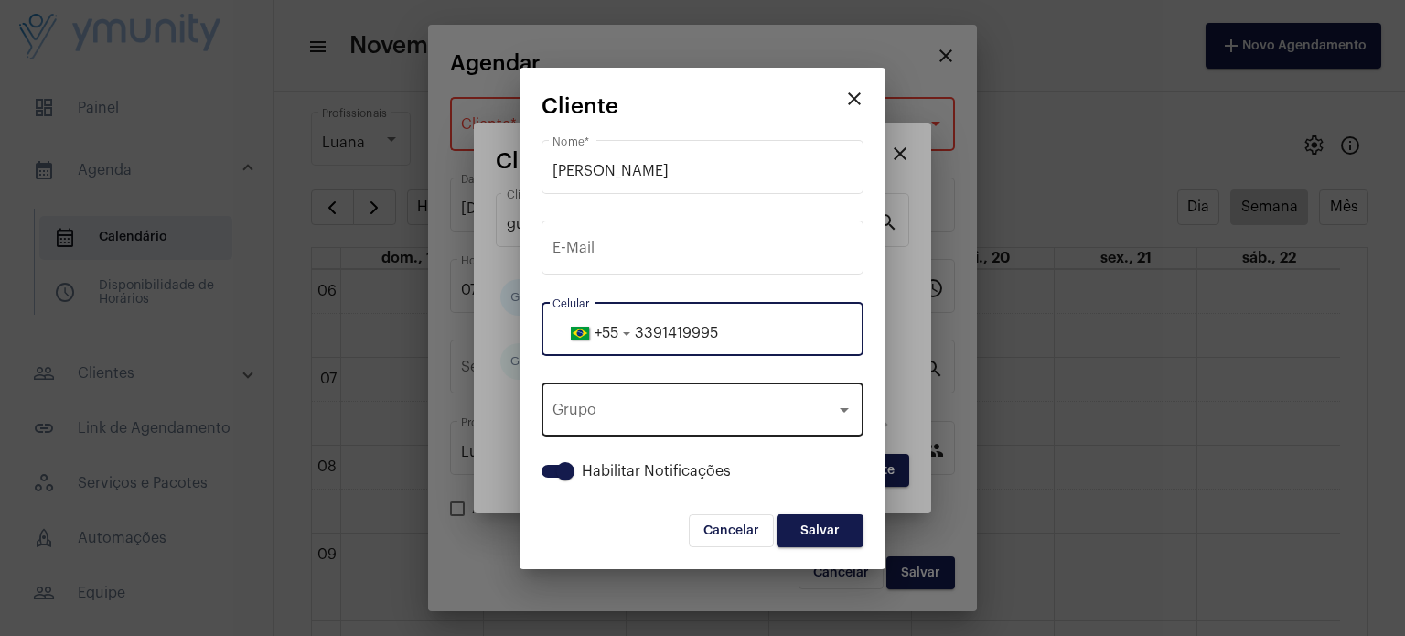
type input "3391419995"
click at [779, 392] on div "Grupo Grupo" at bounding box center [702, 408] width 300 height 58
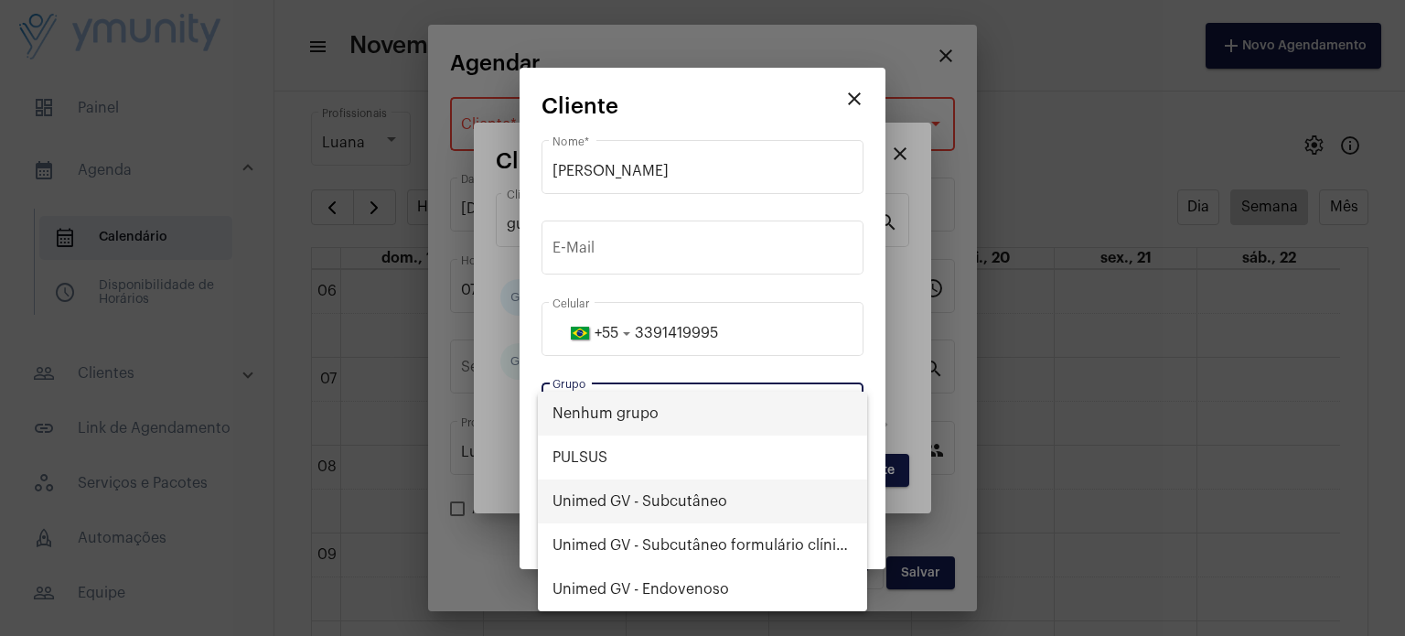
click at [735, 483] on span "Unimed GV - Subcutâneo" at bounding box center [702, 501] width 300 height 44
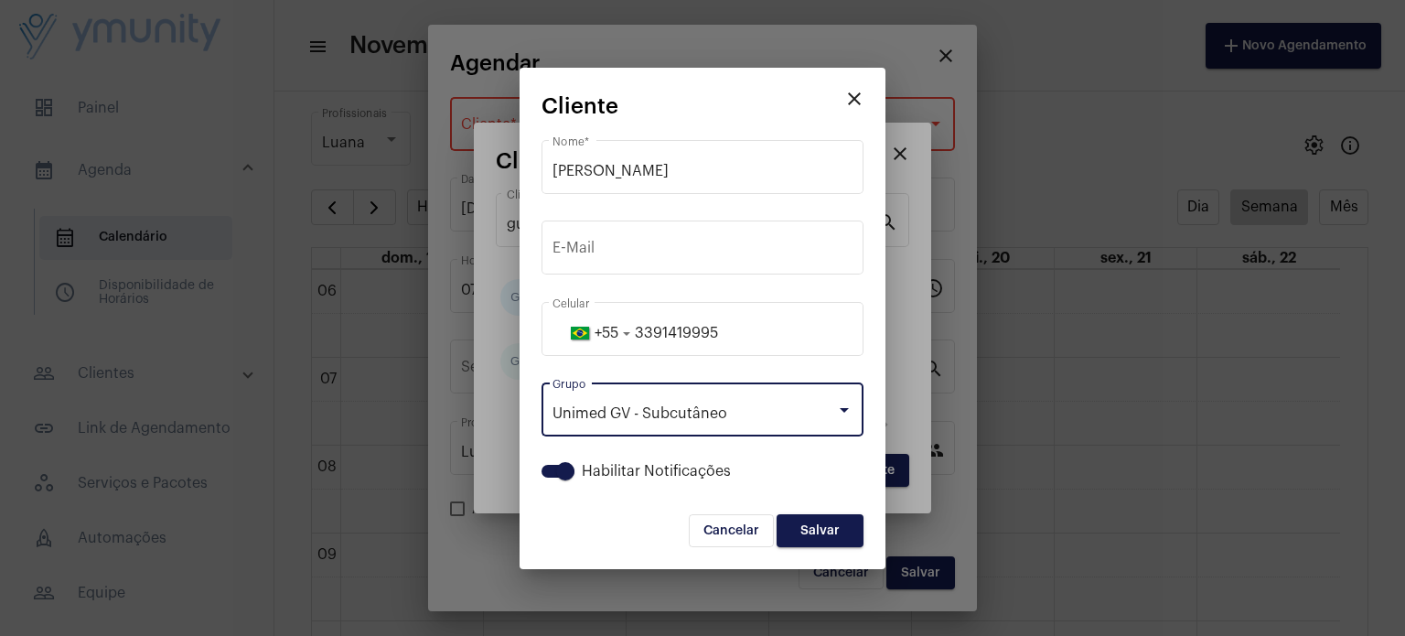
click at [833, 529] on span "Salvar" at bounding box center [819, 530] width 39 height 13
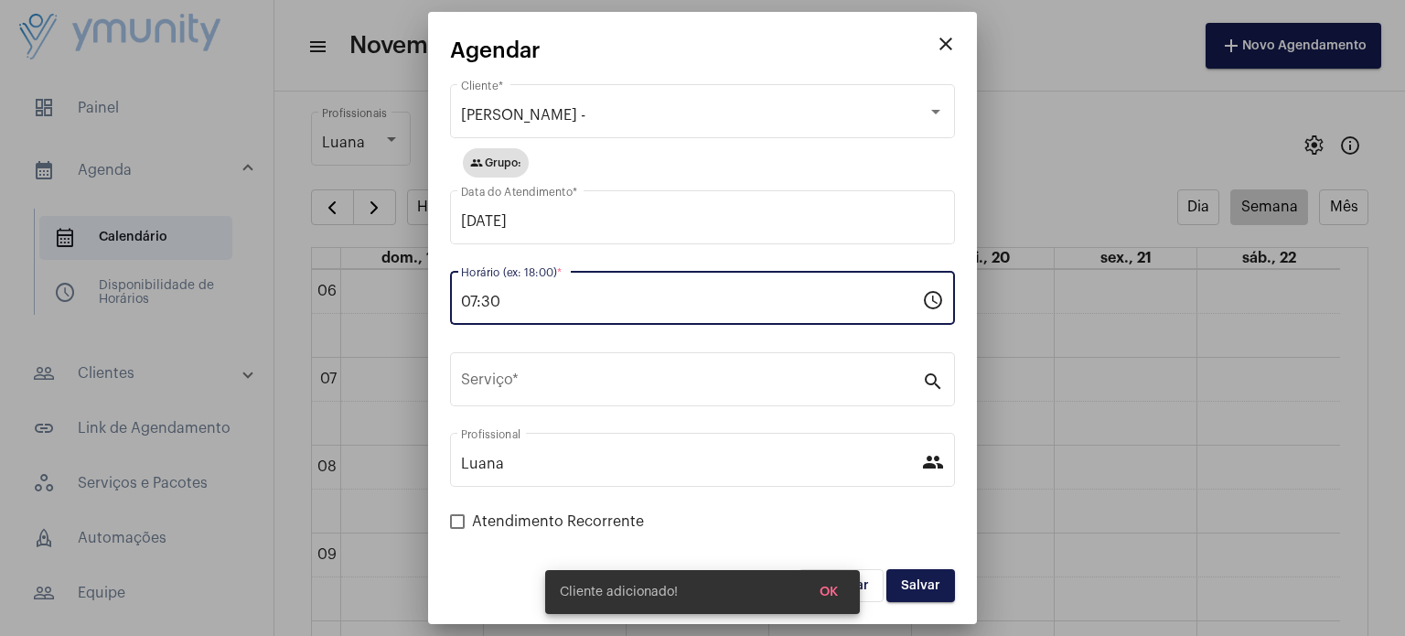
click at [650, 295] on input "07:30" at bounding box center [691, 302] width 461 height 16
type input "0"
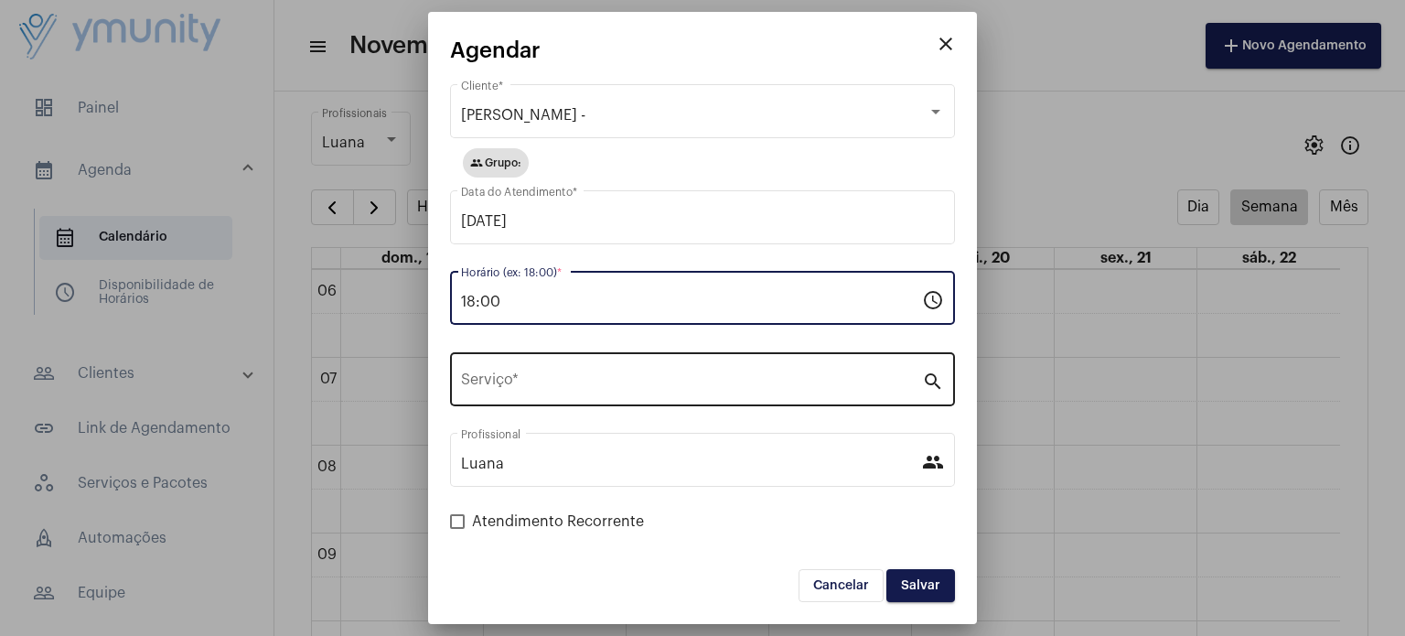
type input "18:00"
click at [580, 382] on input "Serviço *" at bounding box center [691, 383] width 461 height 16
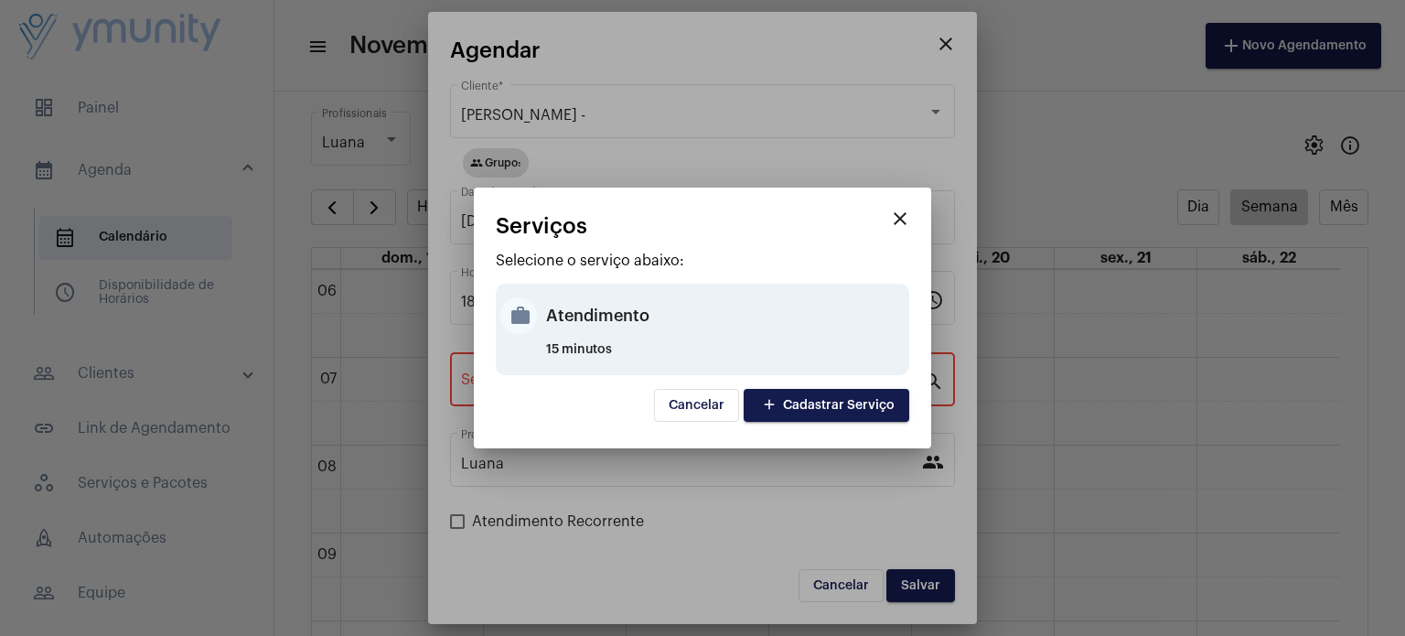
click at [650, 316] on div "Atendimento" at bounding box center [725, 315] width 359 height 55
type input "Atendimento"
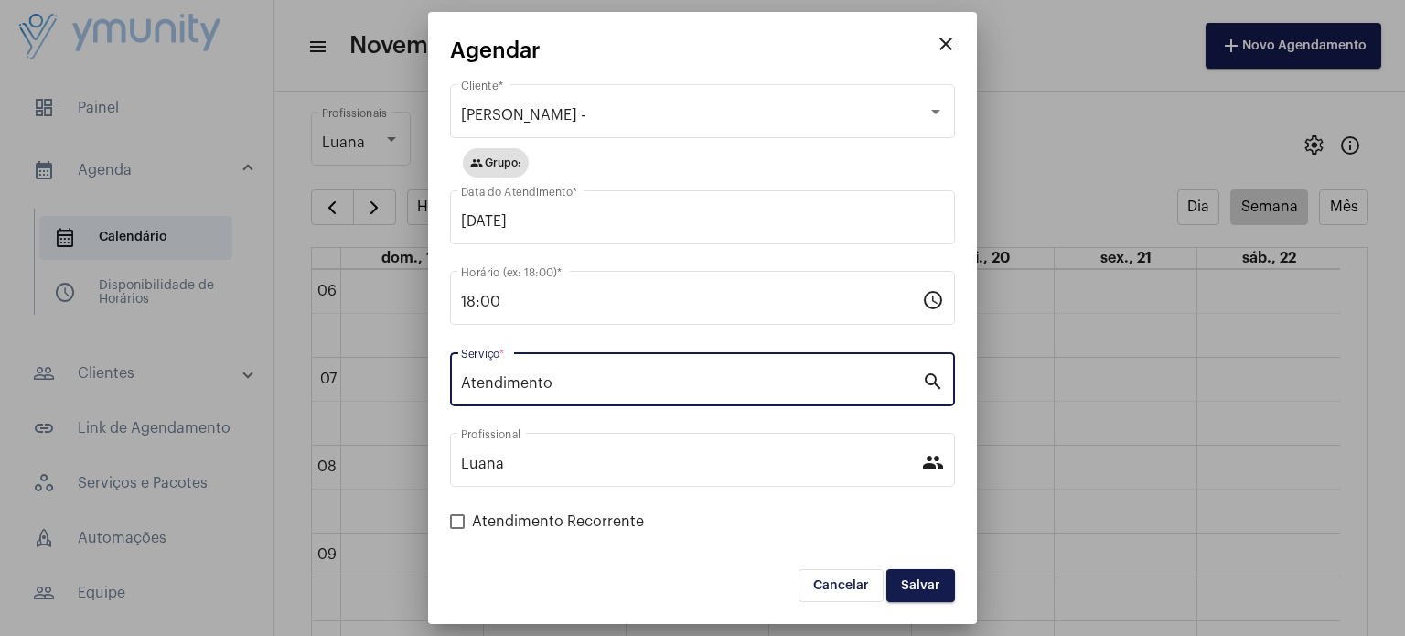
click at [926, 585] on span "Salvar" at bounding box center [920, 585] width 39 height 13
